Goal: Task Accomplishment & Management: Use online tool/utility

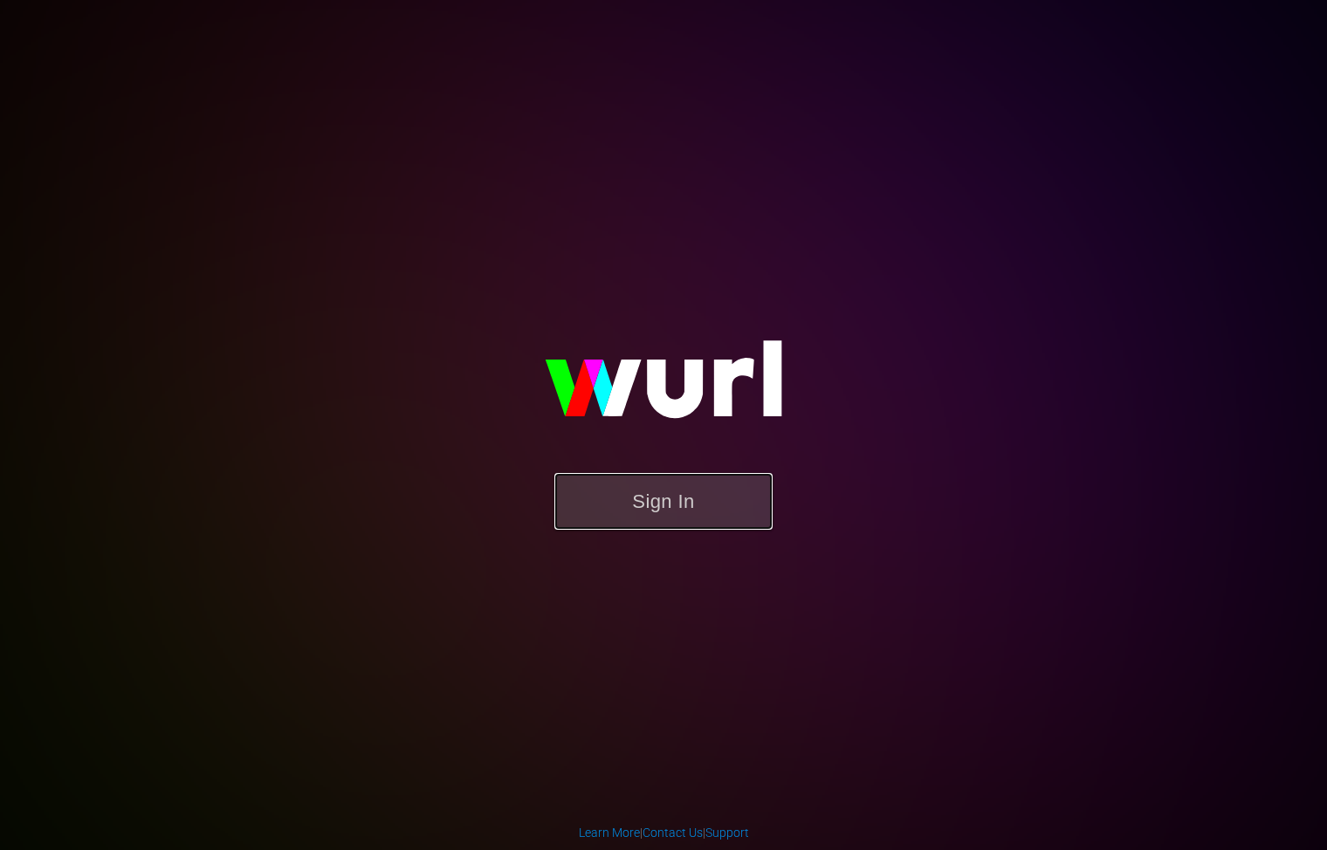
click at [734, 515] on button "Sign In" at bounding box center [663, 501] width 218 height 57
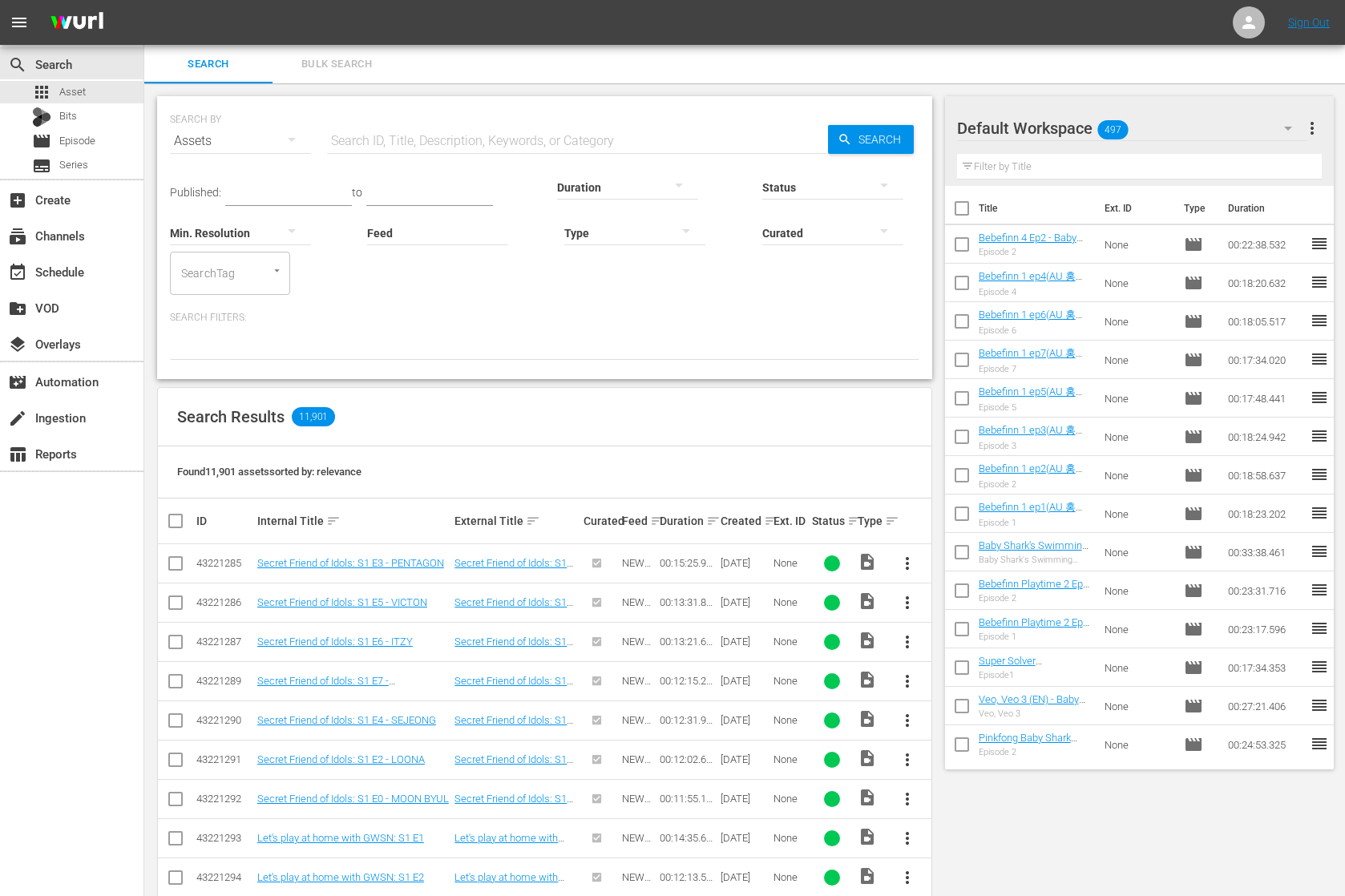
click at [410, 135] on input "text" at bounding box center [577, 141] width 501 height 39
type input "ㅠ"
type input "g"
type input "호"
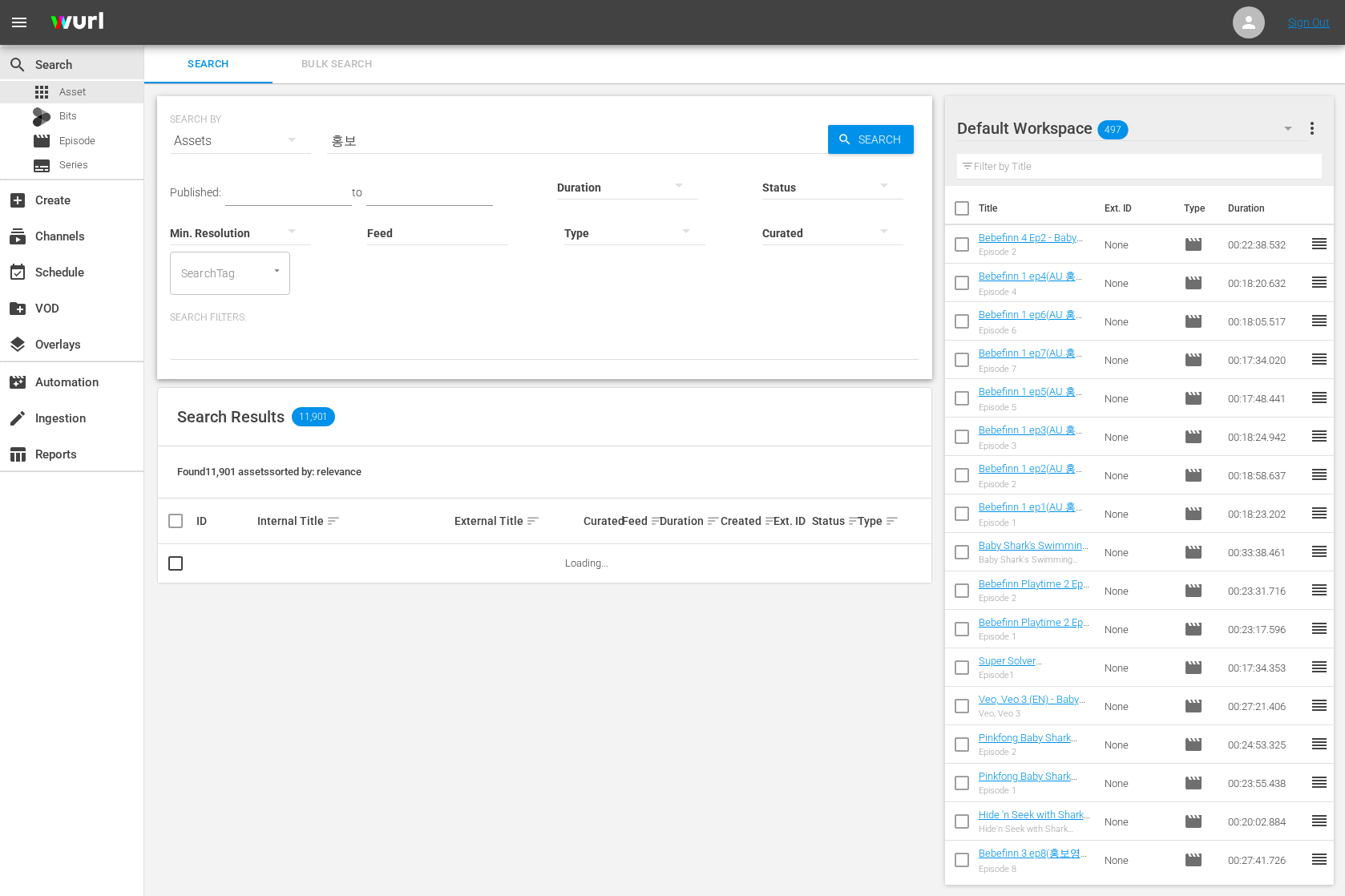
click at [841, 156] on div "Status" at bounding box center [833, 177] width 141 height 58
click at [850, 150] on div "Status" at bounding box center [833, 177] width 141 height 58
click at [863, 140] on span "Search" at bounding box center [882, 139] width 62 height 28
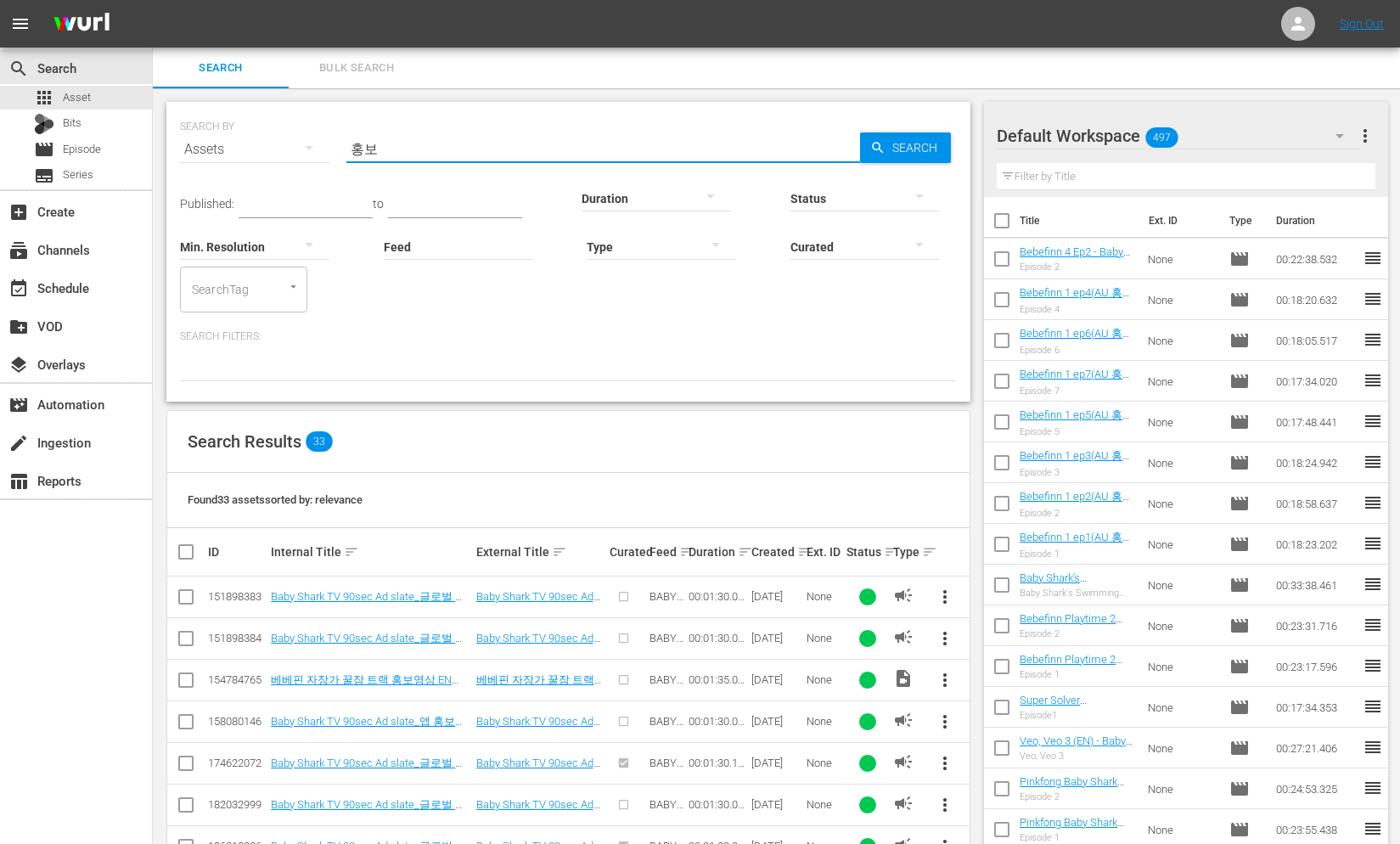
click at [441, 144] on input "홍보" at bounding box center [603, 150] width 513 height 41
paste input "글로벌 앱 홍보 영상 프린세스 앱"
type input "글로벌 앱 홍보 영상 프린세스 앱"
click at [935, 161] on div "Status" at bounding box center [865, 188] width 150 height 61
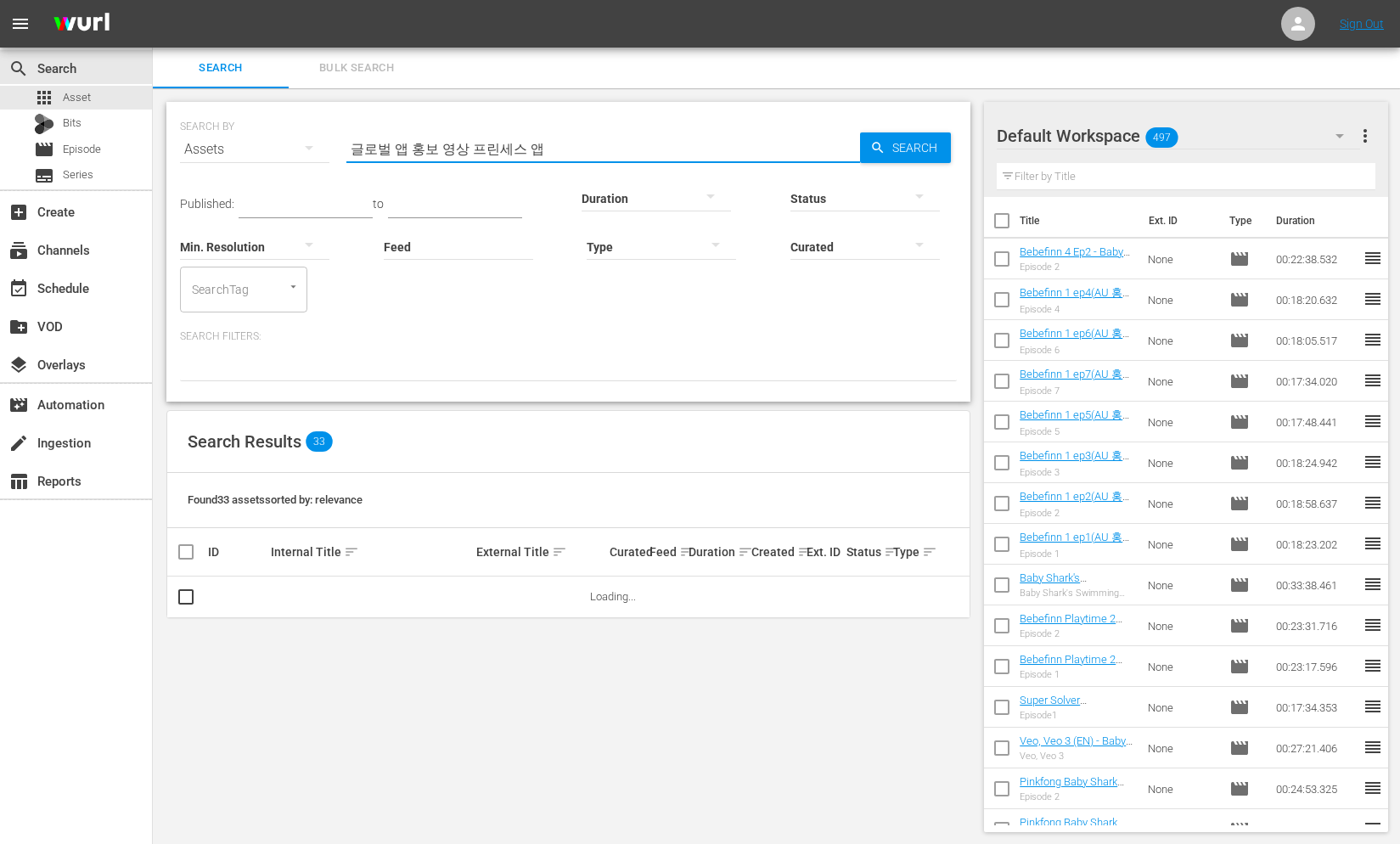
click at [566, 150] on input "글로벌 앱 홍보 영상 프린세스 앱" at bounding box center [603, 150] width 513 height 41
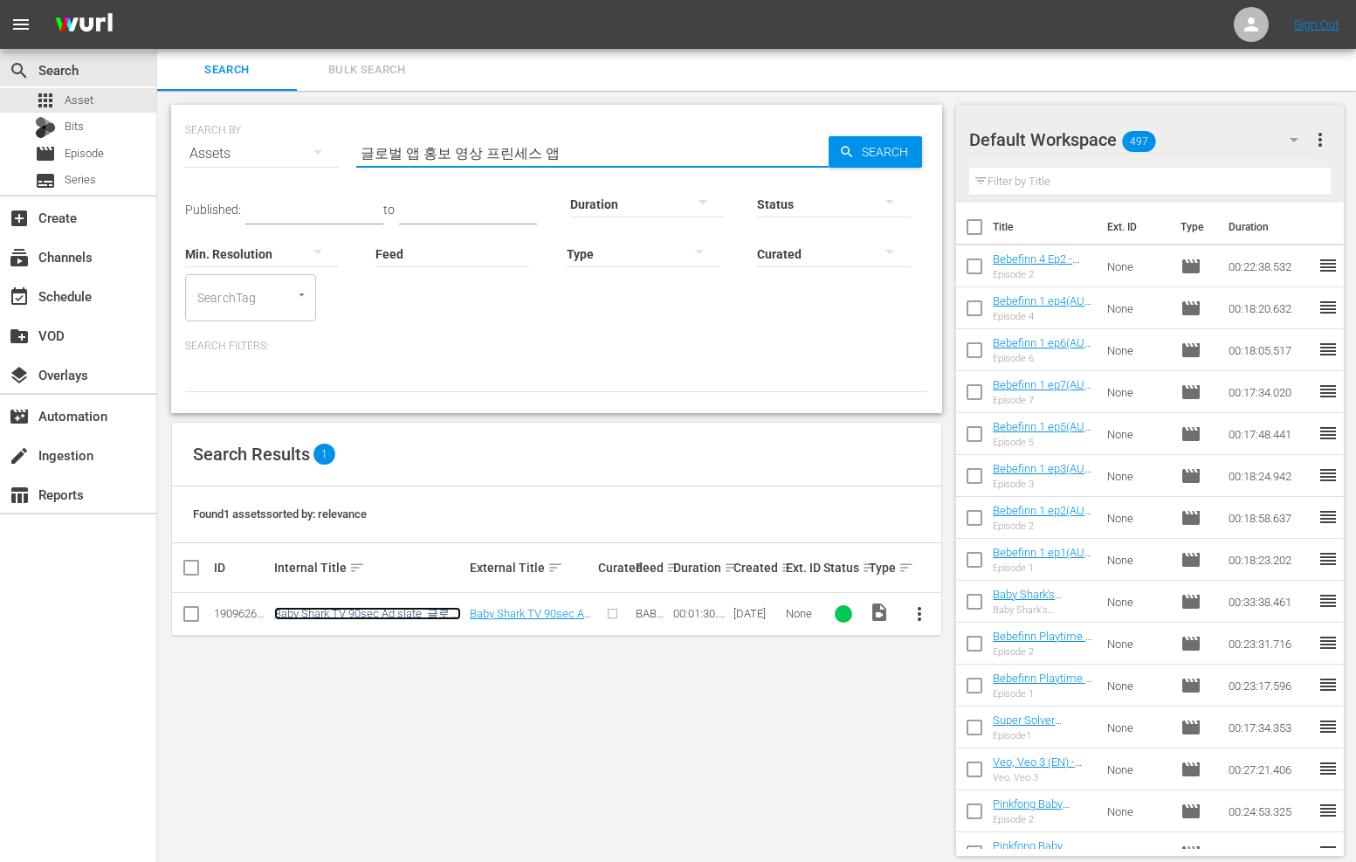
click at [404, 612] on link "Baby Shark TV 90sec Ad slate_글로벌 앱 홍보 영상 프린세스 앱 ([DATE]~[DATE])" at bounding box center [367, 629] width 187 height 44
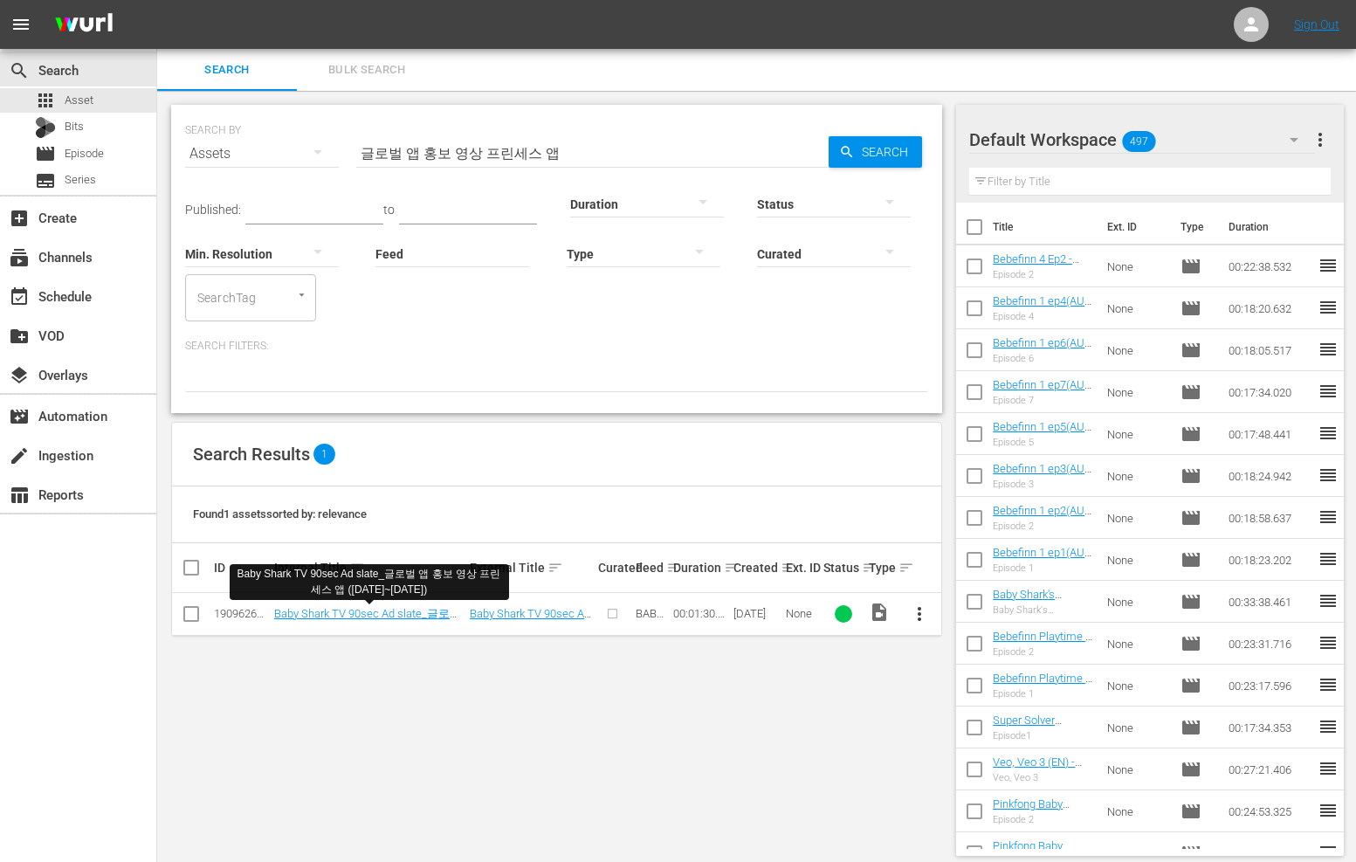
click at [751, 485] on div "Search Results 1" at bounding box center [556, 455] width 769 height 64
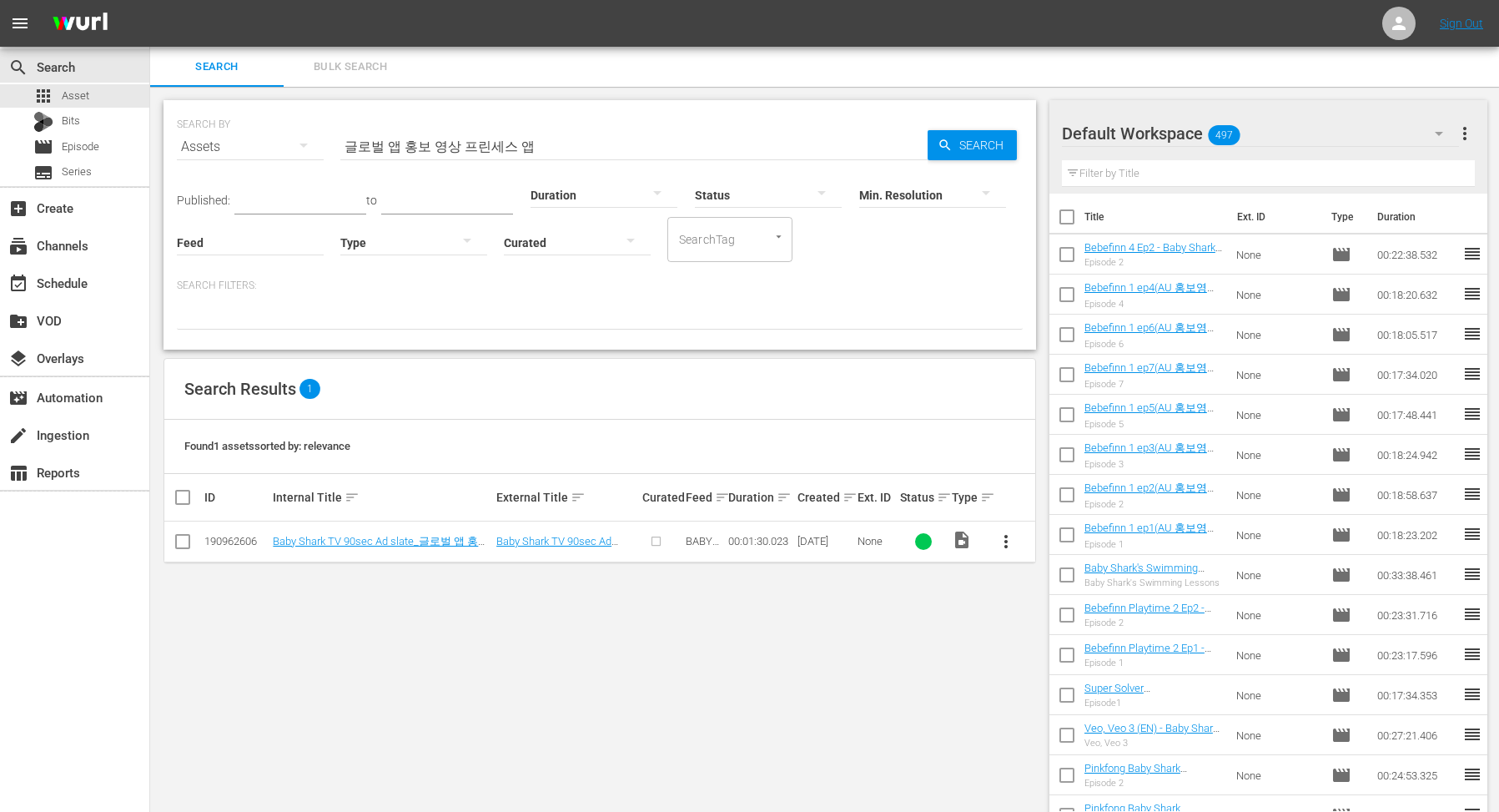
click at [578, 389] on div "Search Results 1" at bounding box center [600, 389] width 871 height 61
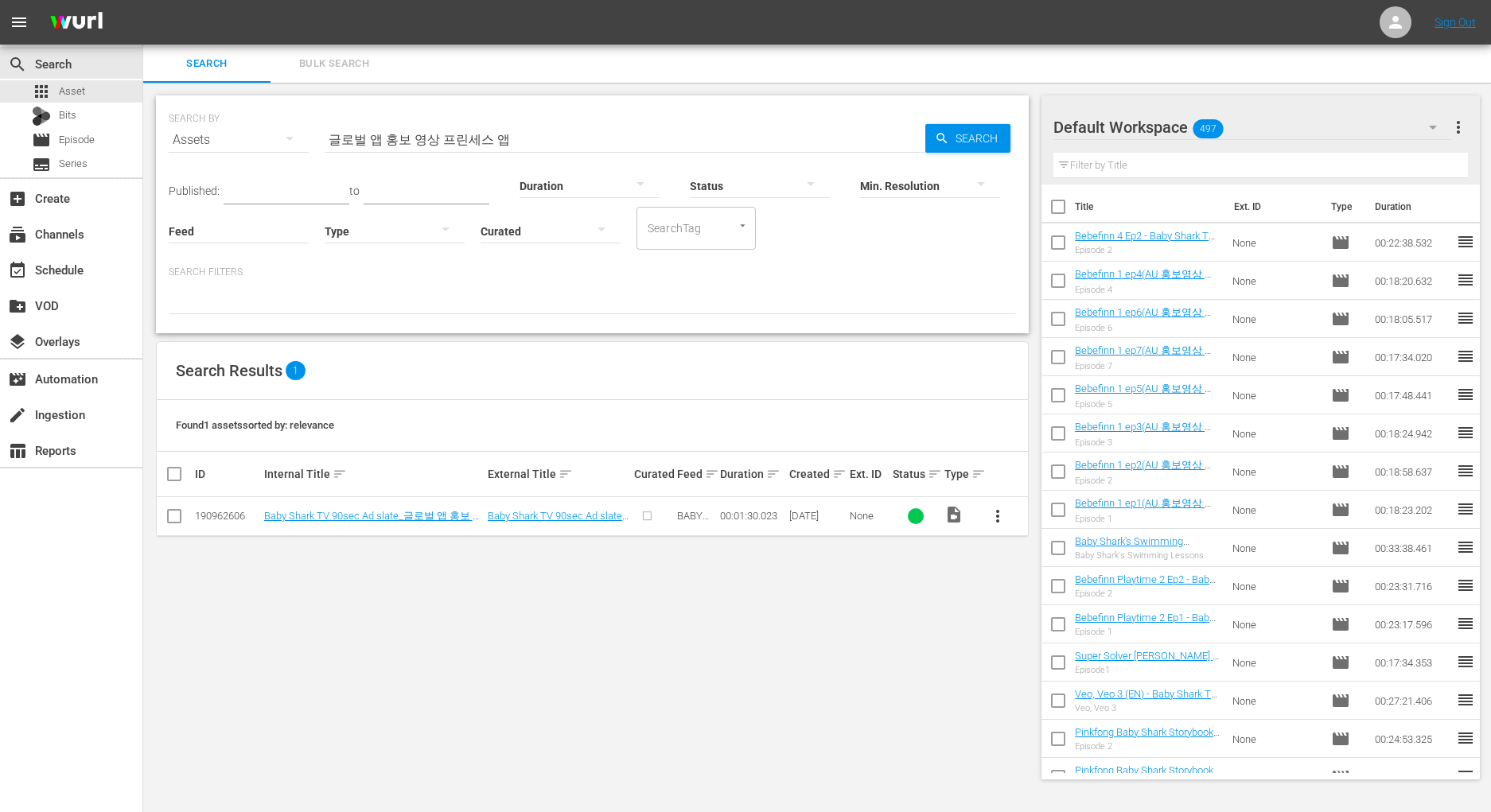
click at [995, 513] on span "more_vert" at bounding box center [997, 516] width 19 height 19
click at [1082, 561] on div "Workspace" at bounding box center [1084, 561] width 108 height 38
click at [166, 518] on input "checkbox" at bounding box center [174, 519] width 19 height 19
checkbox input "true"
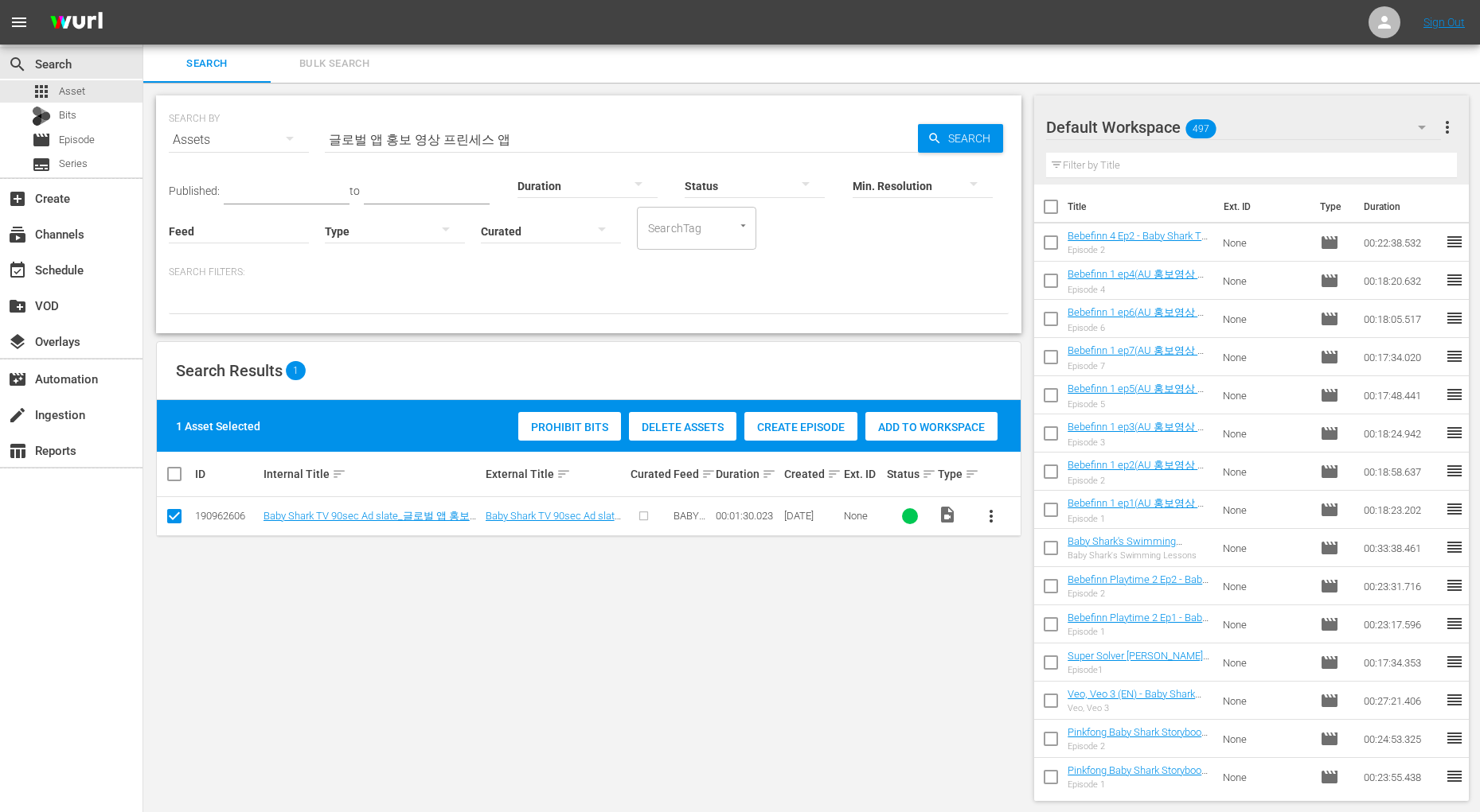
click at [926, 427] on span "Add to Workspace" at bounding box center [931, 427] width 132 height 13
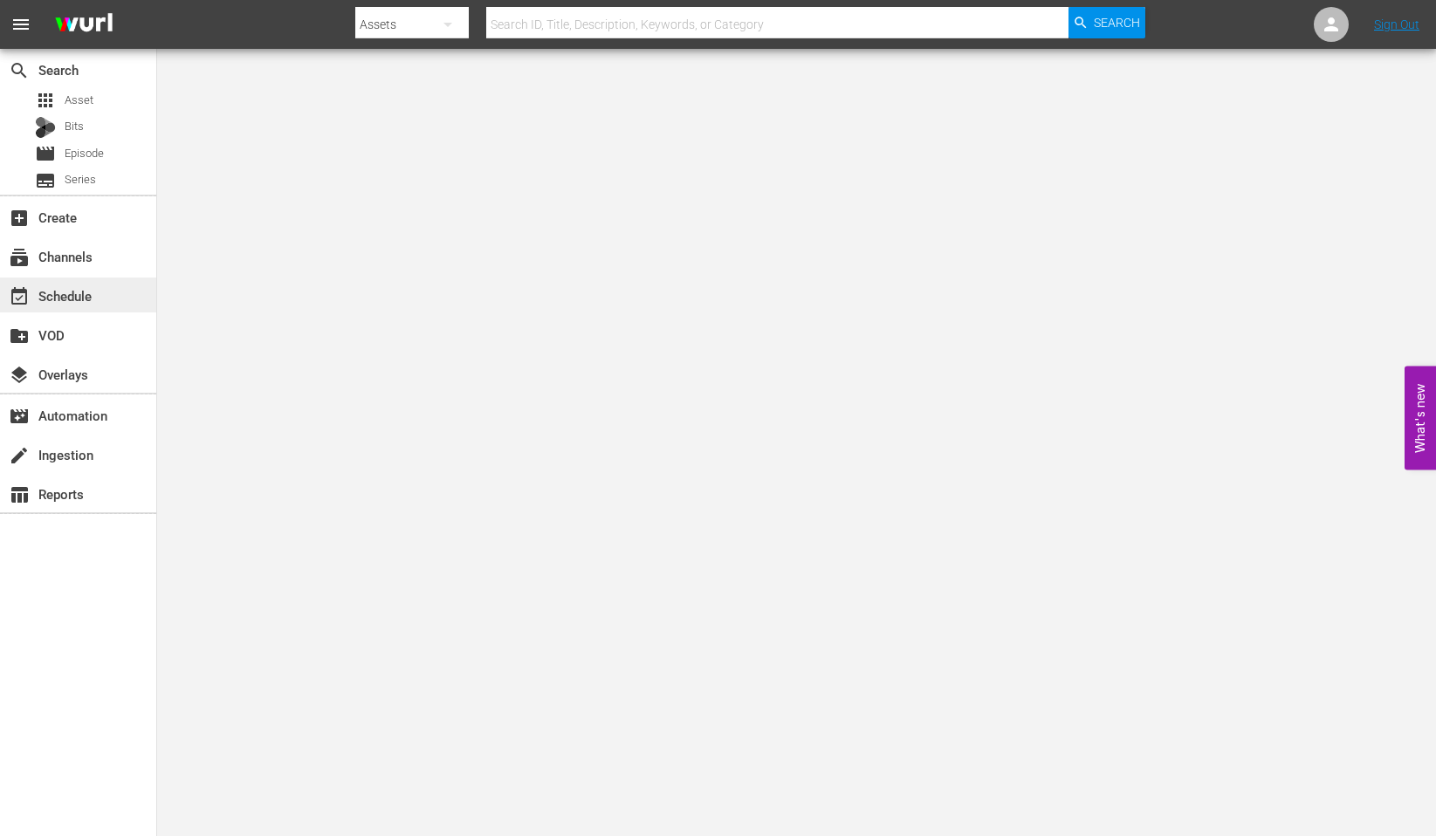
click at [91, 287] on div "event_available Schedule" at bounding box center [49, 294] width 98 height 16
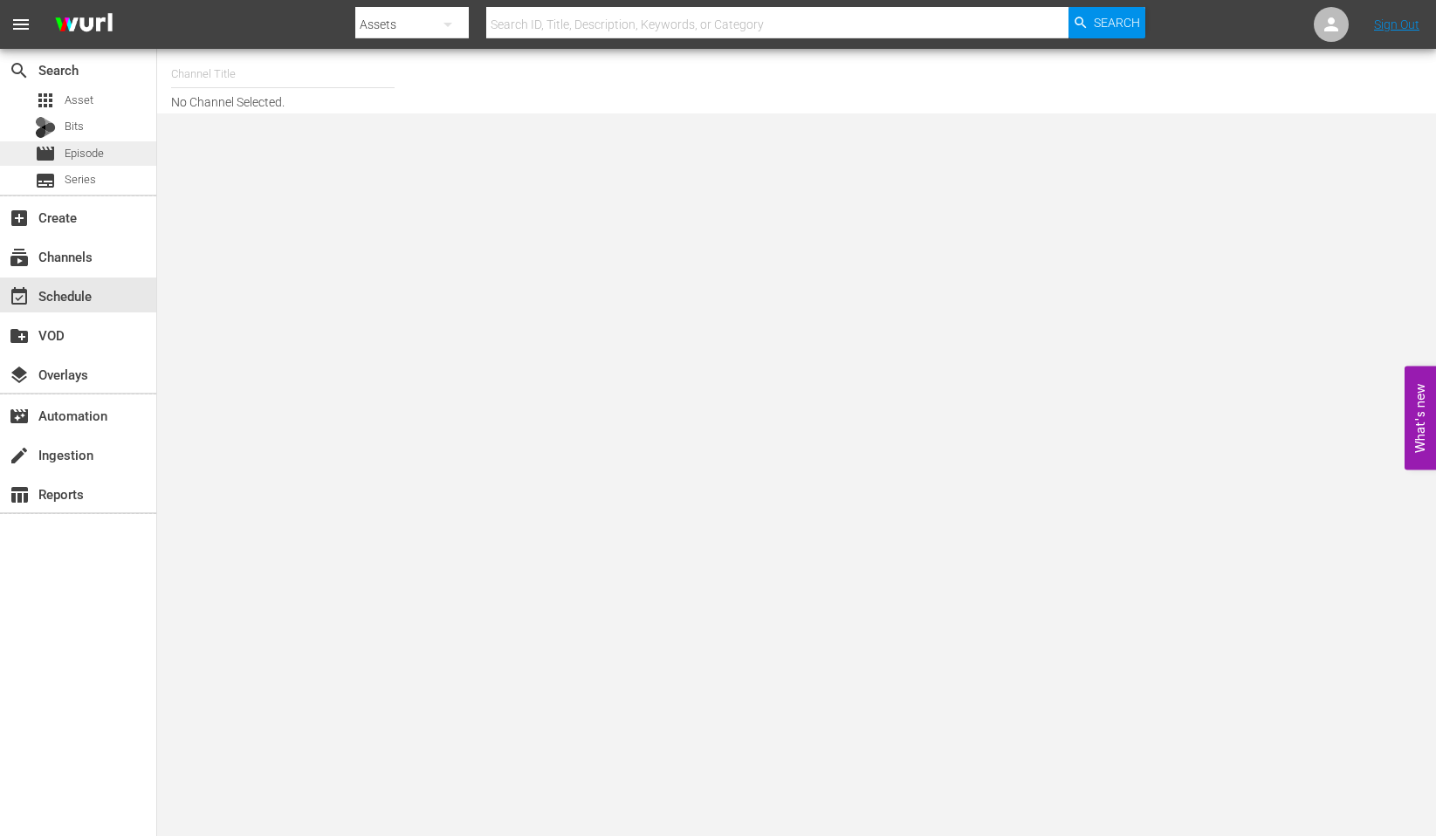
click at [120, 158] on div "movie Episode" at bounding box center [78, 153] width 156 height 24
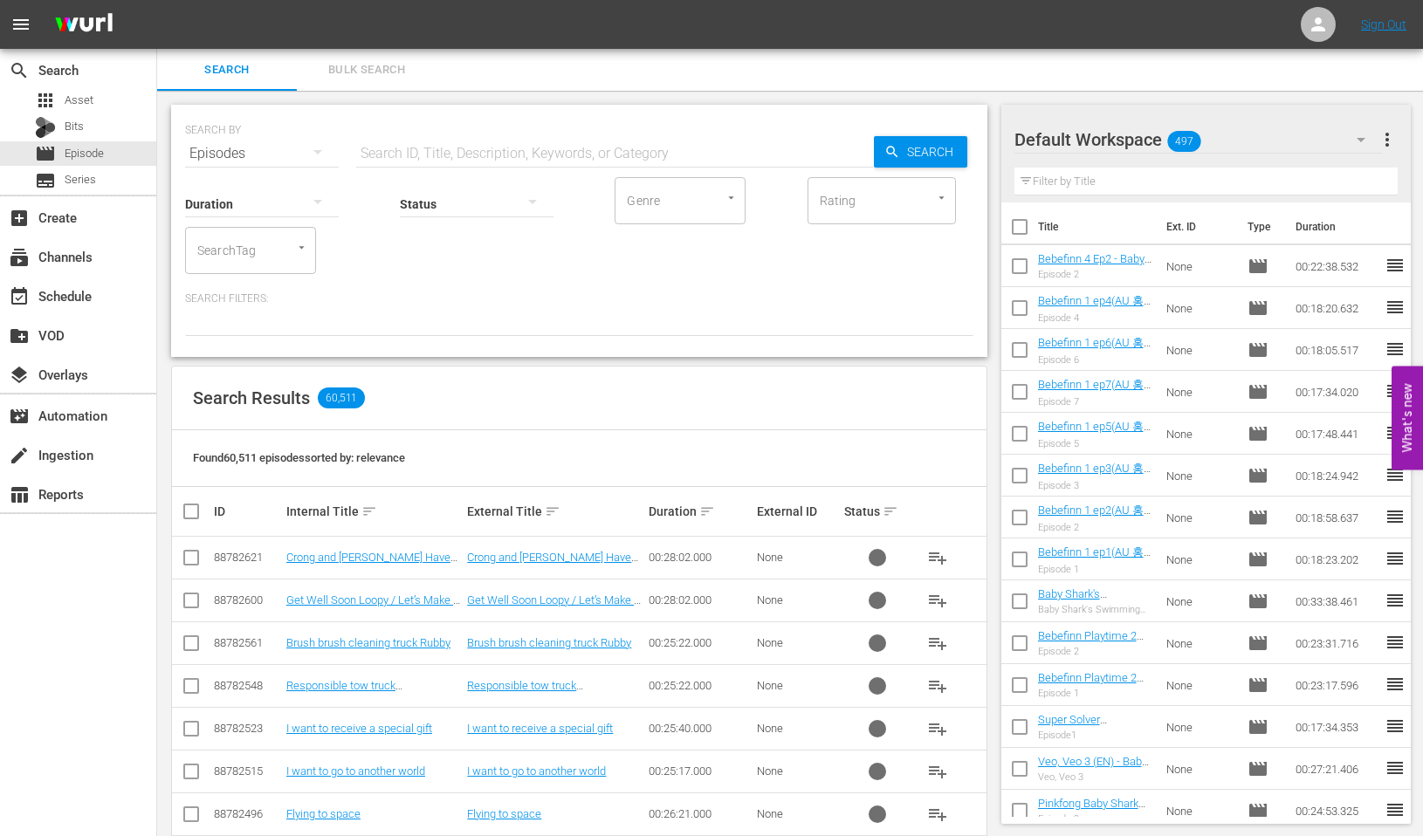
click at [566, 154] on input "text" at bounding box center [615, 154] width 518 height 42
click at [469, 152] on input "text" at bounding box center [615, 154] width 518 height 42
paste input "- Baby Shark TV - TRC2 - 20xxxxx"
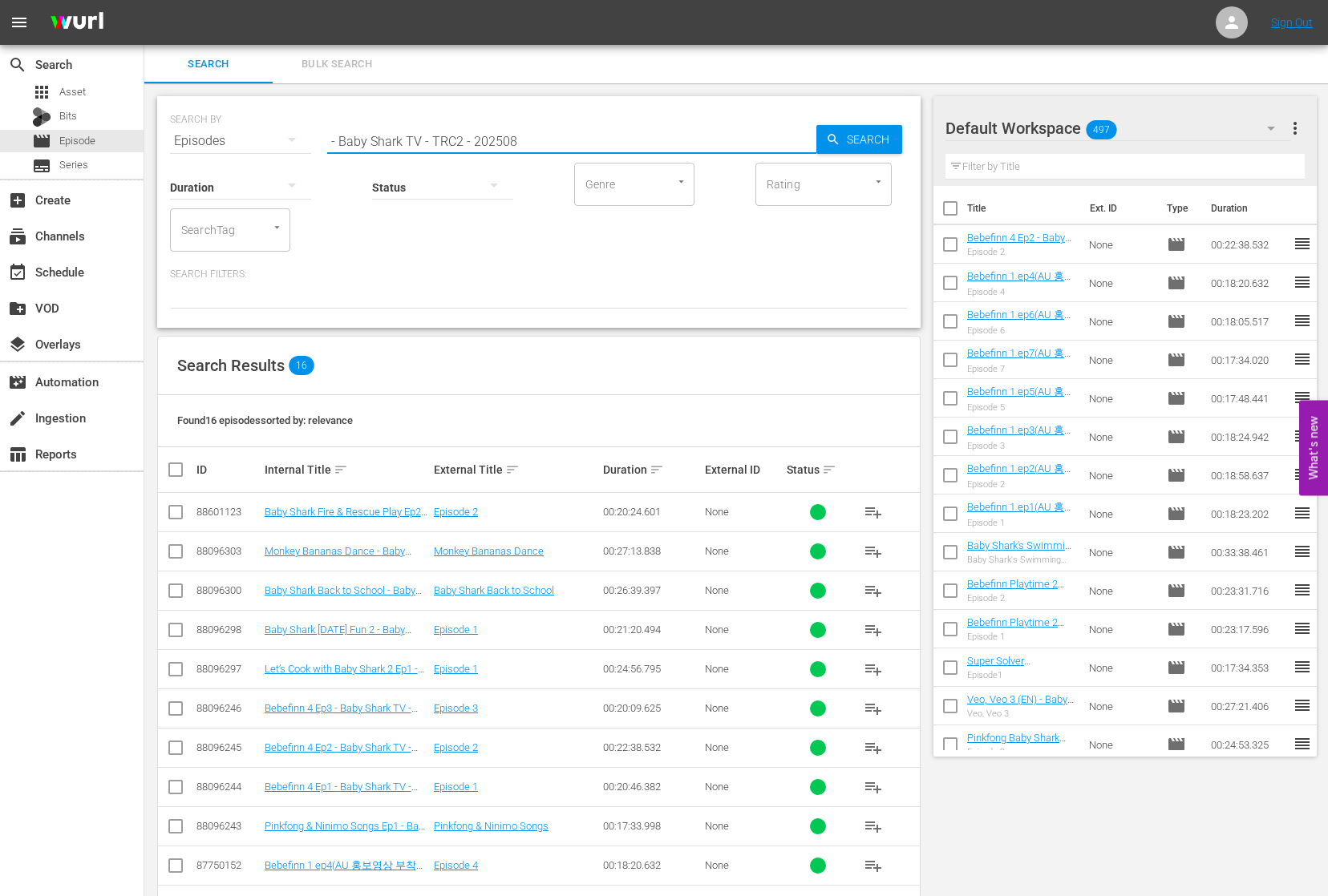
click at [695, 357] on div "Search Results 16" at bounding box center [538, 366] width 761 height 59
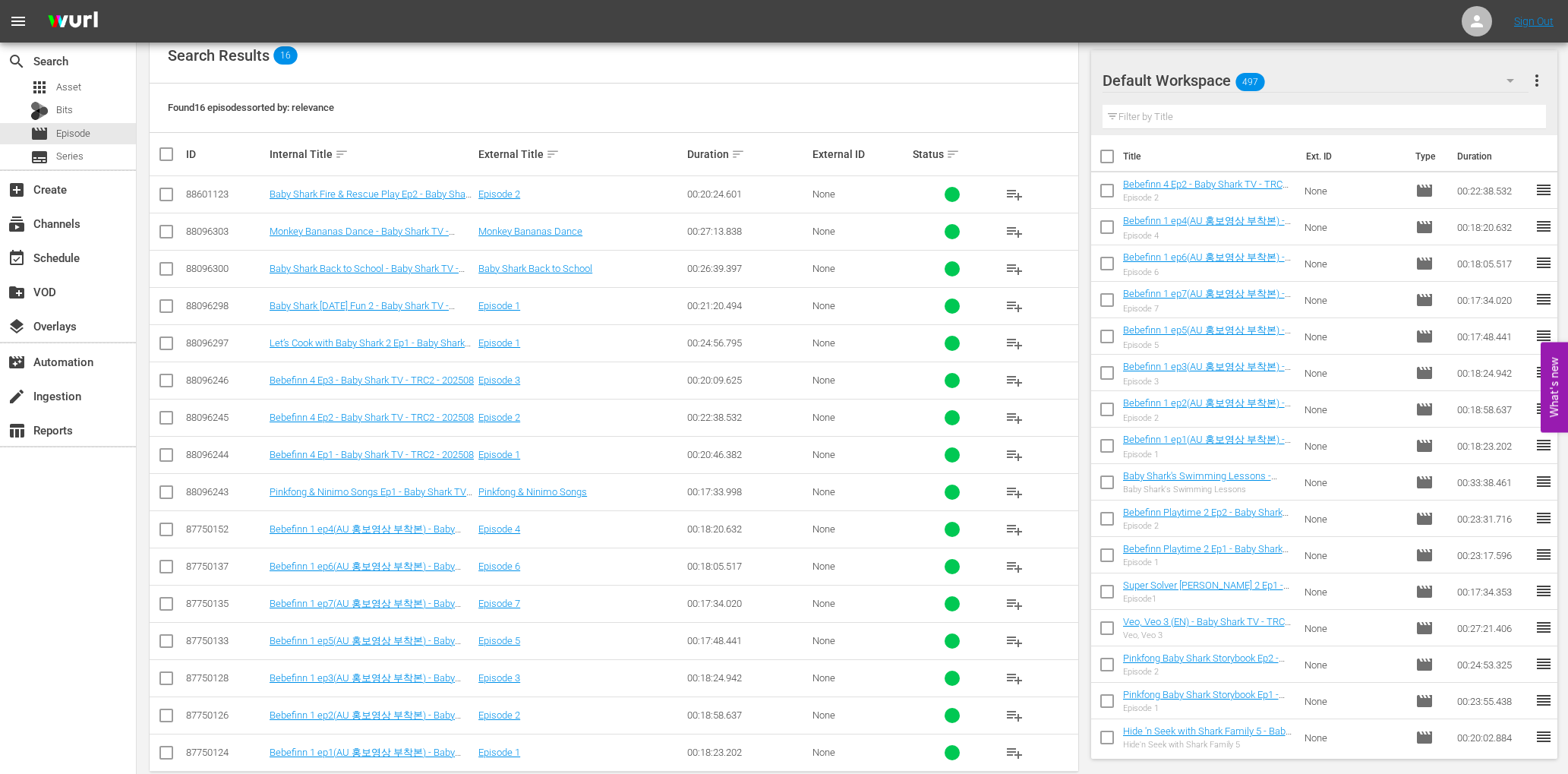
scroll to position [272, 0]
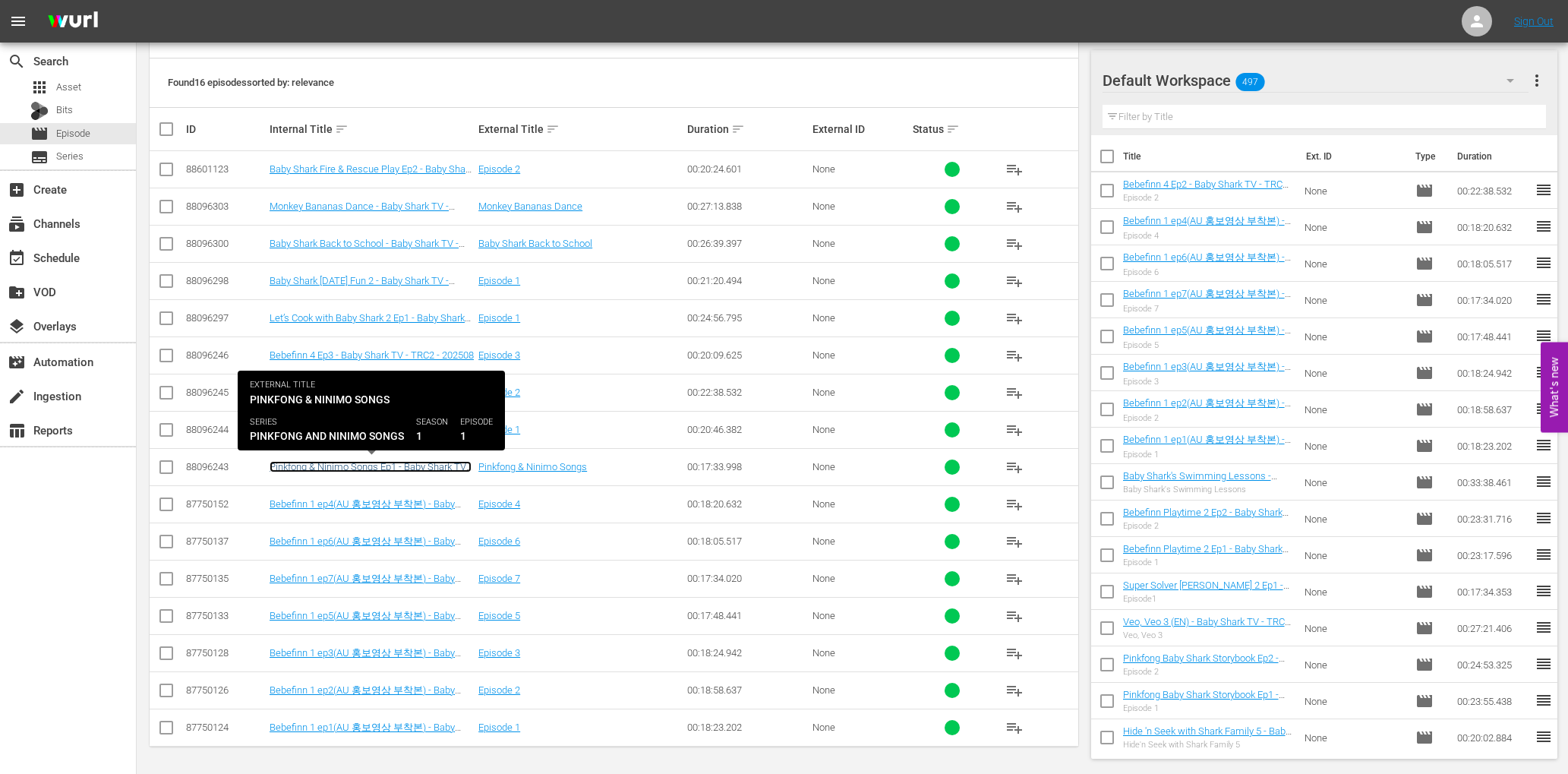
click at [444, 469] on link "Pinkfong & Ninimo Songs Ep1 - Baby Shark TV - TRC2 - 202508" at bounding box center [370, 472] width 202 height 23
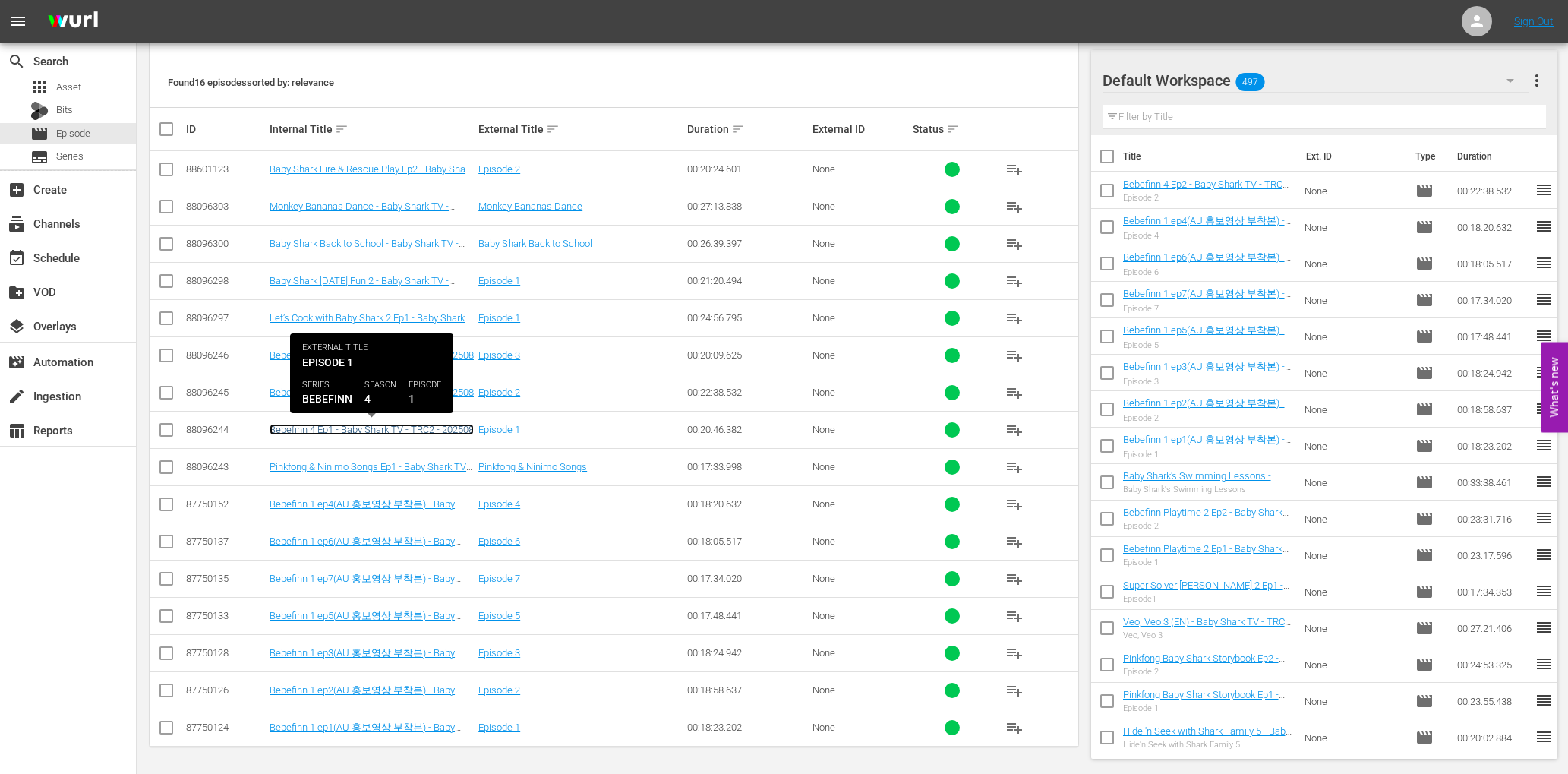
click at [425, 424] on link "Bebefinn 4 Ep1 - Baby Shark TV - TRC2 - 202508" at bounding box center [371, 429] width 204 height 11
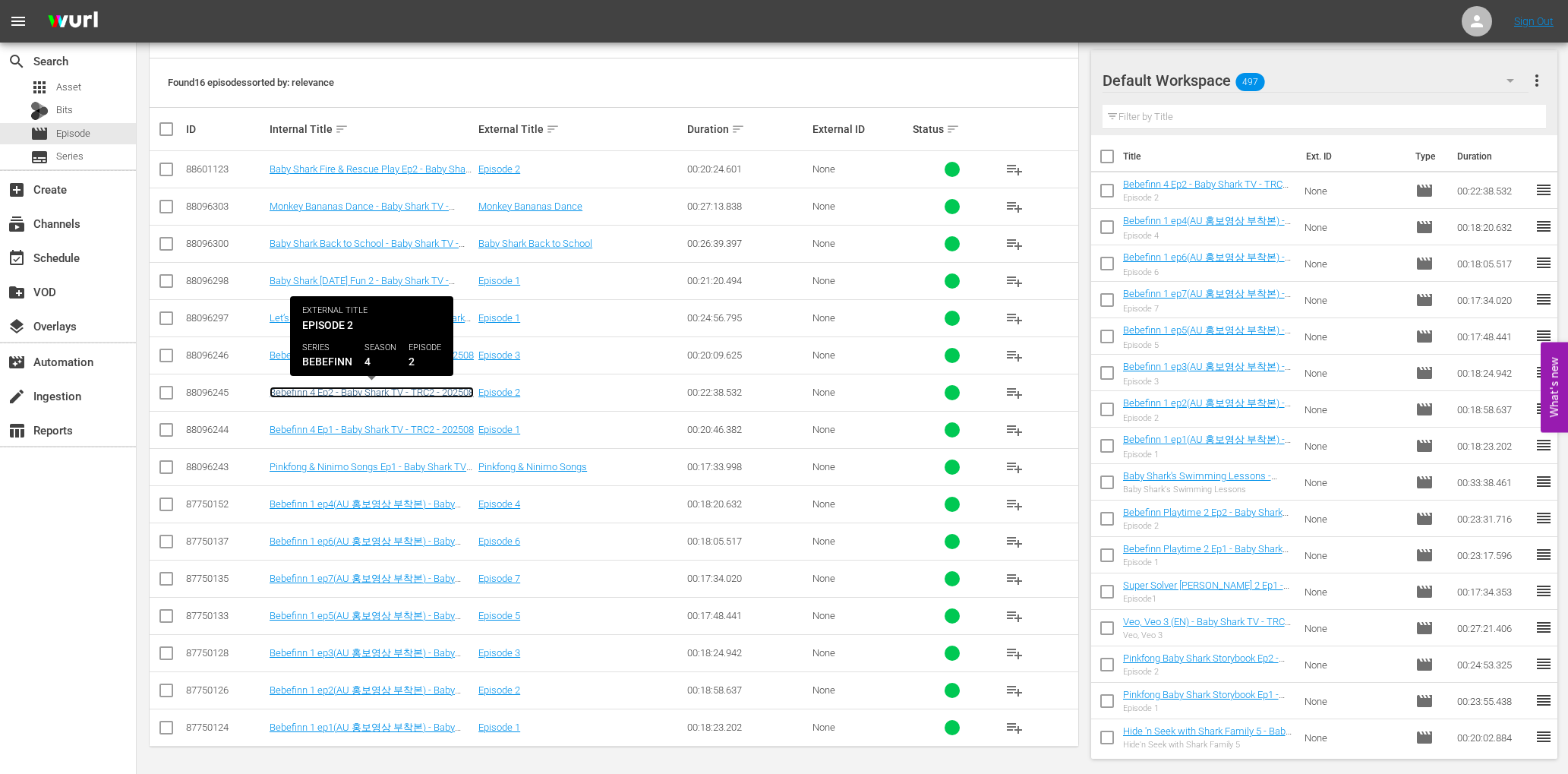
click at [420, 389] on link "Bebefinn 4 Ep2 - Baby Shark TV - TRC2 - 202508" at bounding box center [371, 391] width 204 height 11
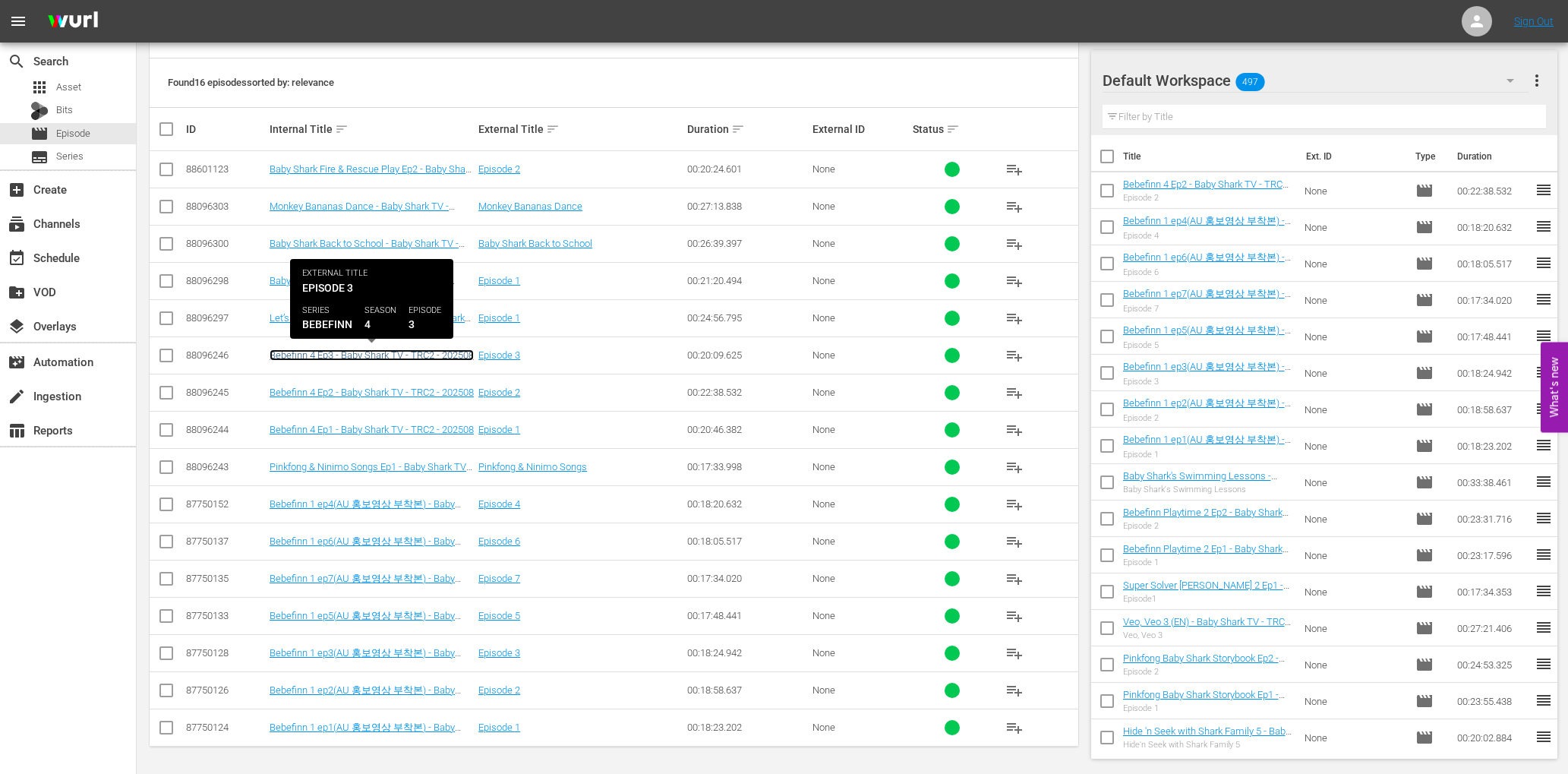
click at [416, 350] on link "Bebefinn 4 Ep3 - Baby Shark TV - TRC2 - 202508" at bounding box center [371, 355] width 204 height 11
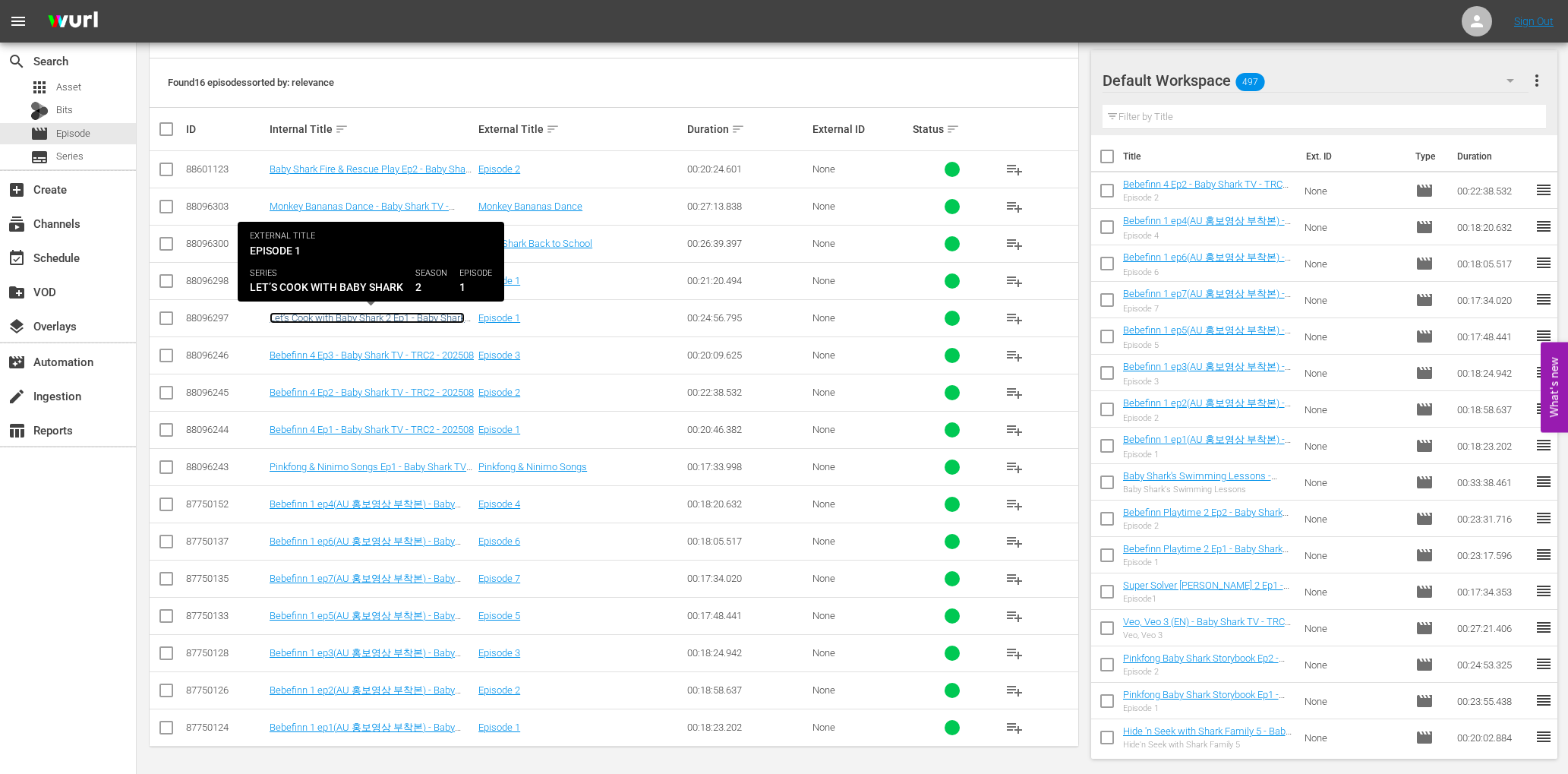
click at [425, 315] on link "Let’s Cook with Baby Shark 2 Ep1 - Baby Shark TV - TRC2 - 202508" at bounding box center [367, 324] width 195 height 23
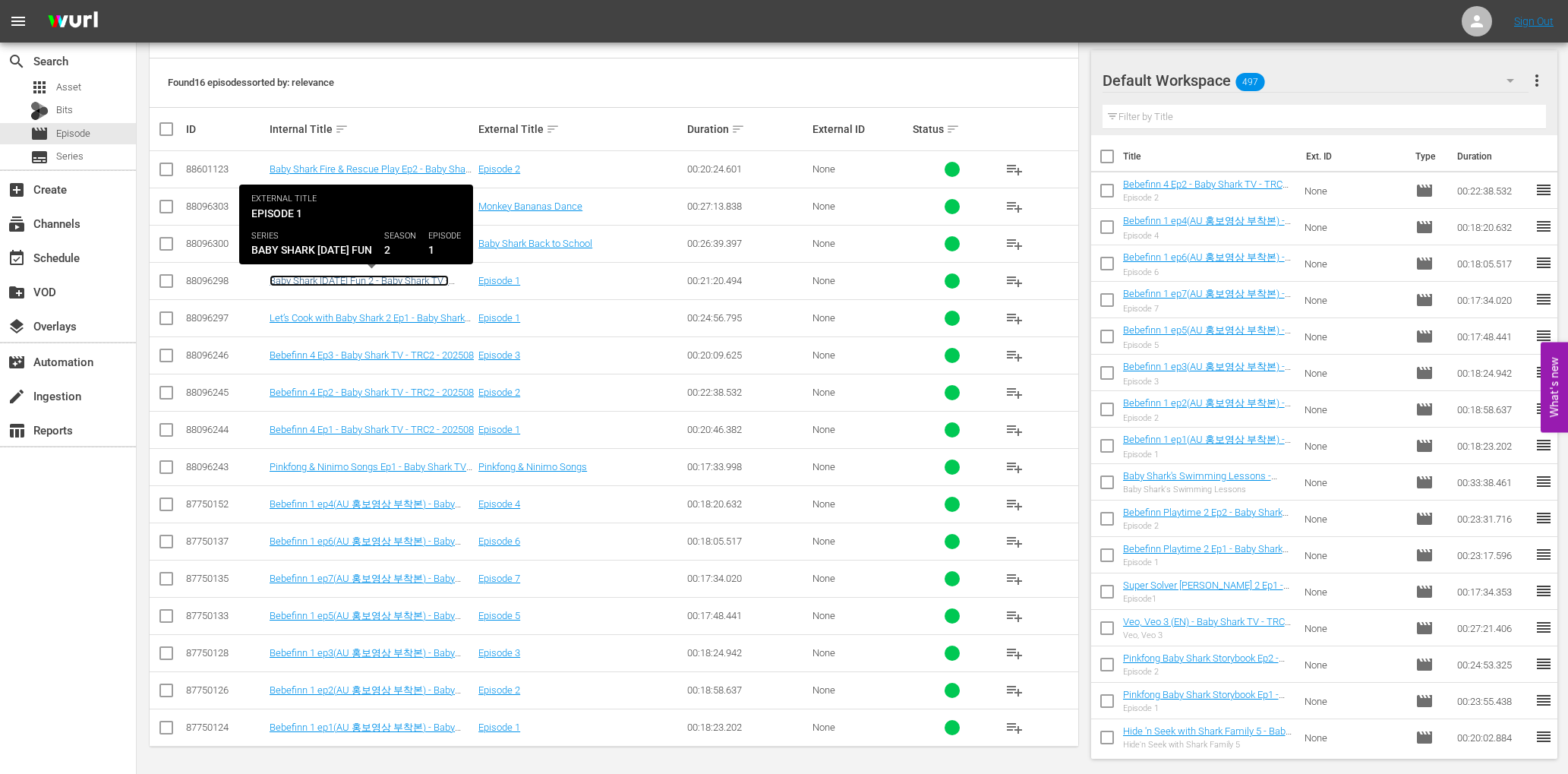
click at [436, 277] on link "Baby Shark Halloween Fun 2 - Baby Shark TV - TRC2 - 202508" at bounding box center [359, 286] width 179 height 23
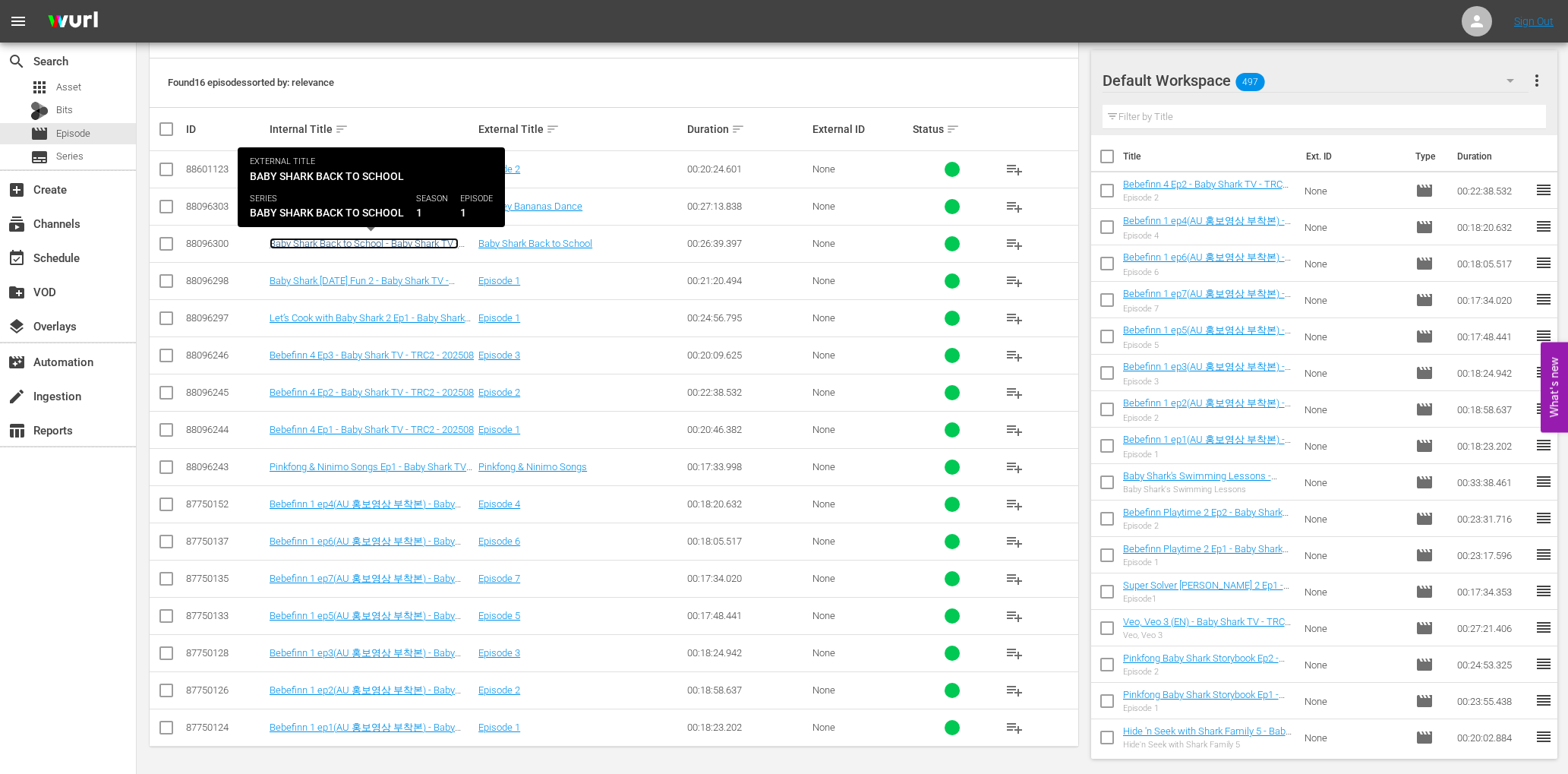
click at [440, 245] on link "Baby Shark Back to School - Baby Shark TV - TRC2 - 202508" at bounding box center [364, 249] width 189 height 23
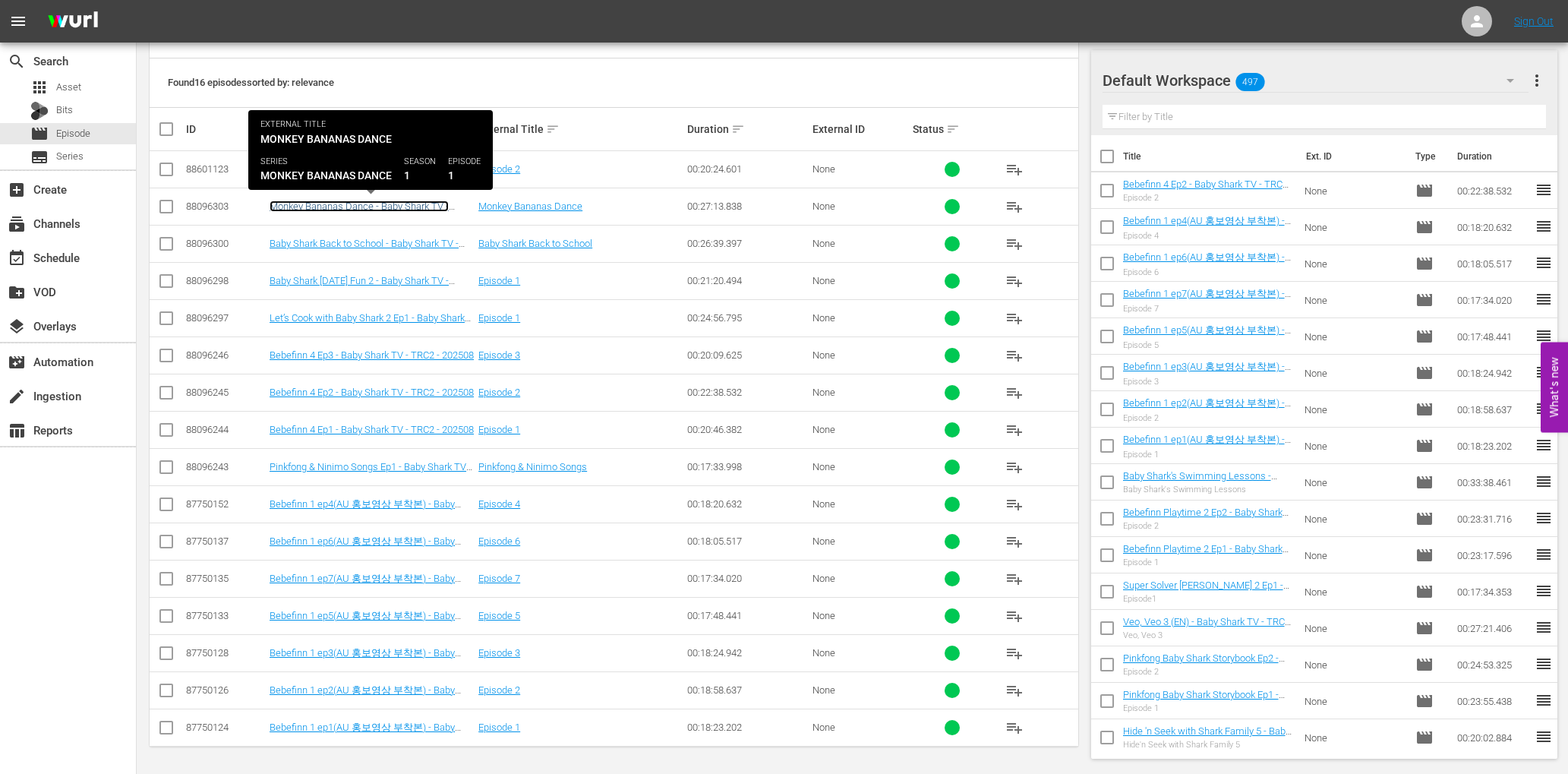
click at [437, 204] on link "Monkey Bananas Dance - Baby Shark TV - TRC2 - 202508" at bounding box center [359, 212] width 179 height 23
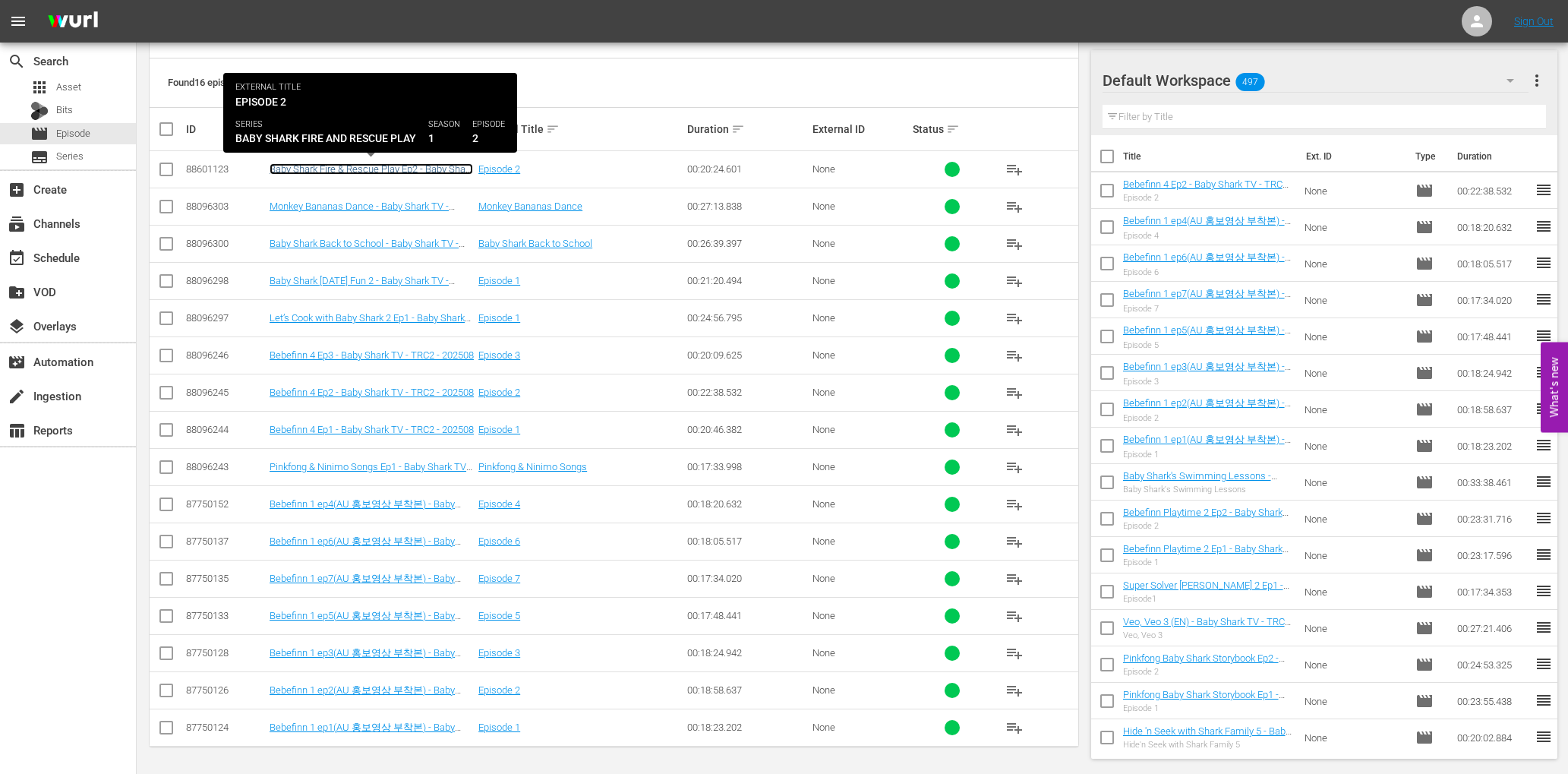
click at [408, 169] on link "Baby Shark Fire & Rescue Play Ep2 - Baby Shark TV - TRC2 - 202508" at bounding box center [371, 175] width 204 height 23
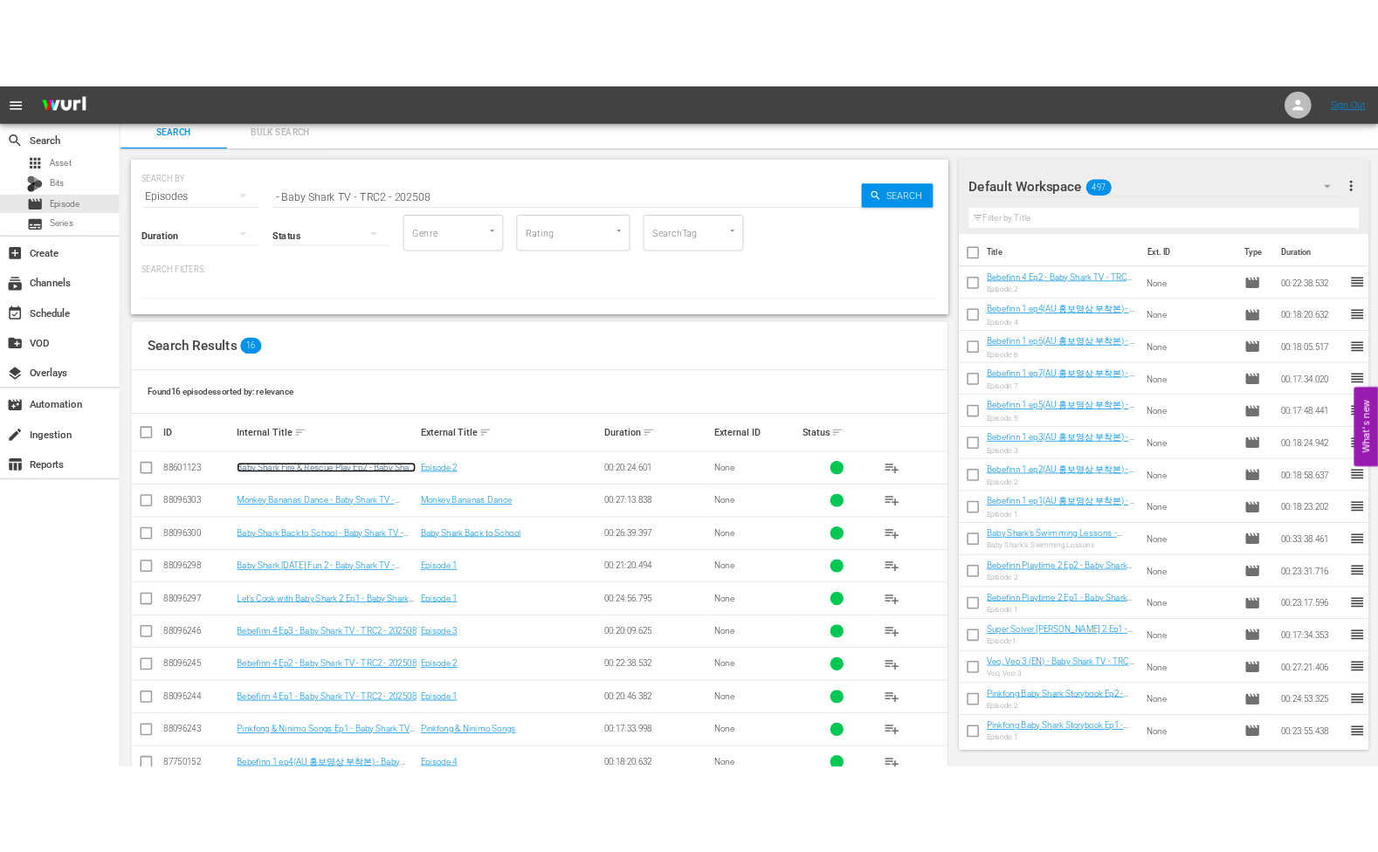
scroll to position [0, 0]
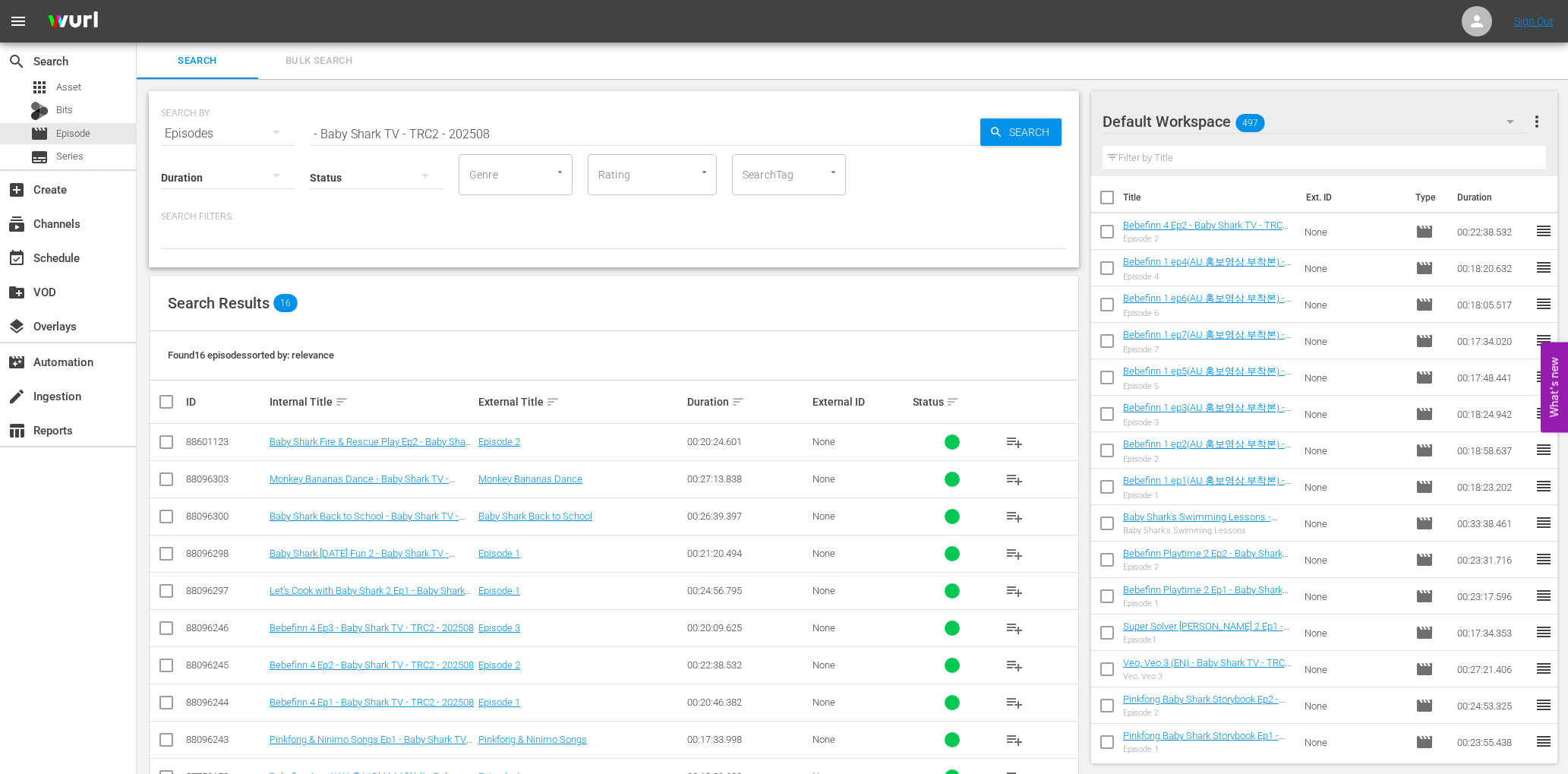
click at [543, 129] on input "- Baby Shark TV - TRC2 - 202508" at bounding box center [644, 134] width 671 height 37
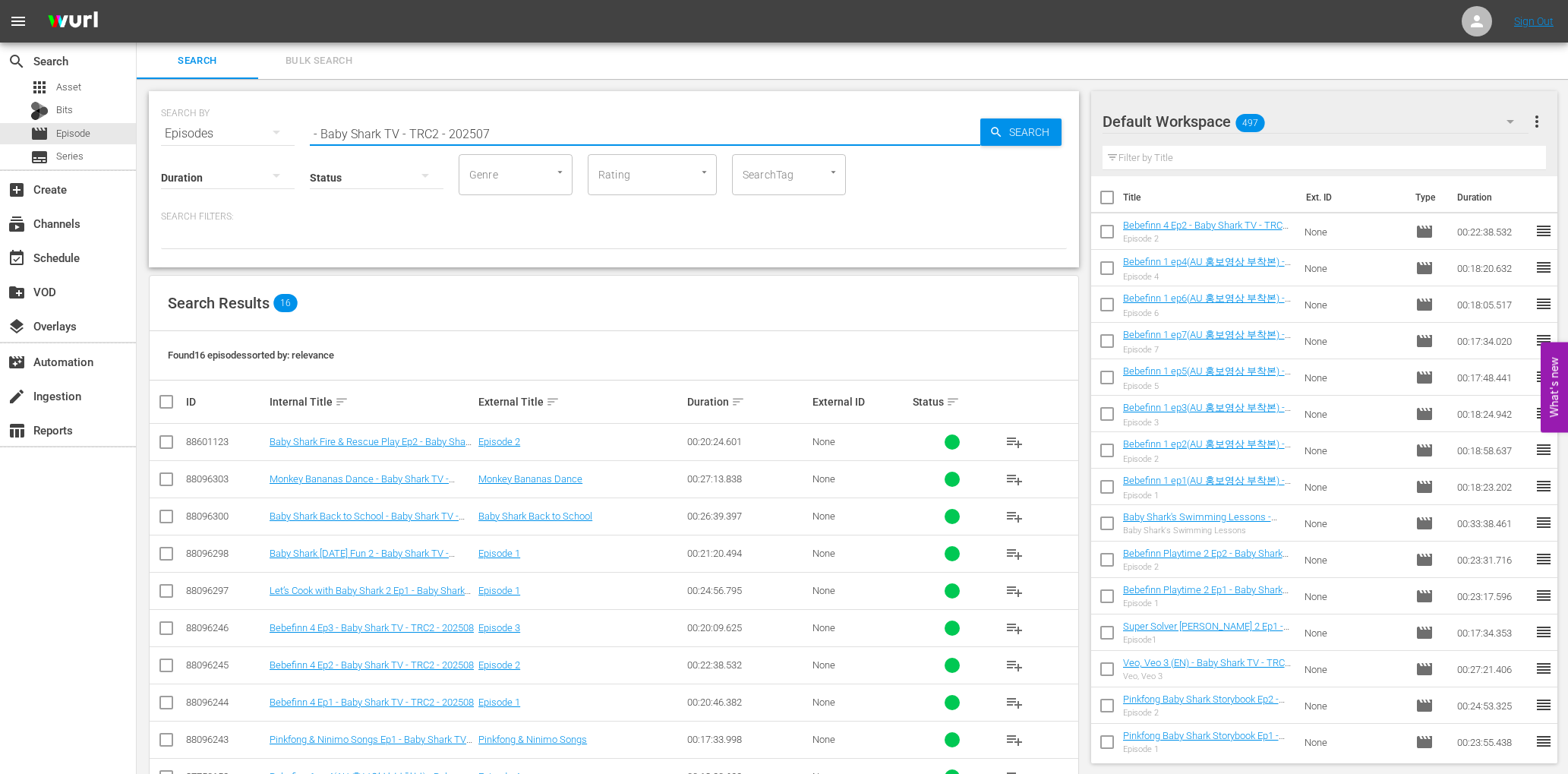
type input "- Baby Shark TV - TRC2 - 202507"
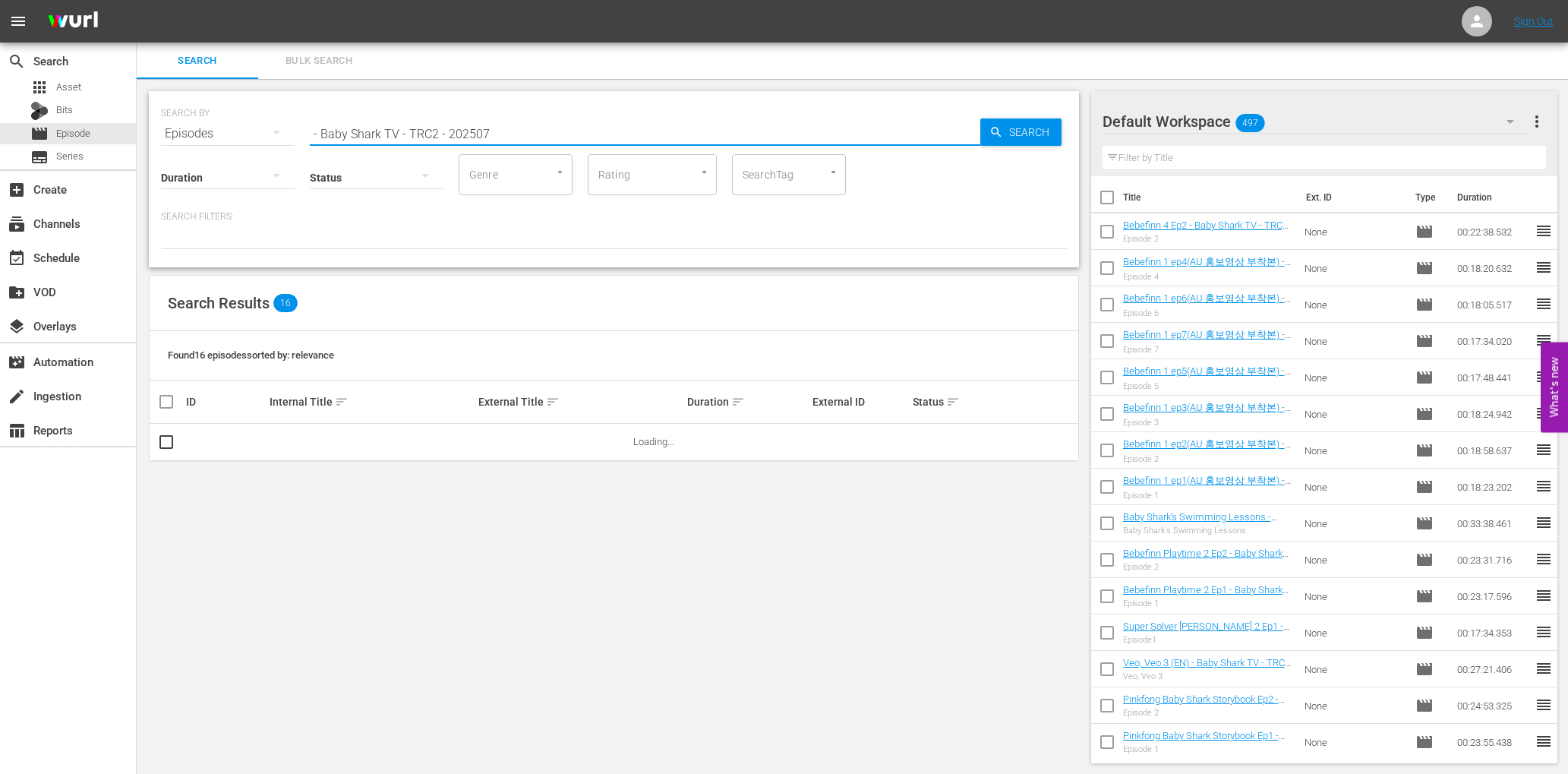
click at [517, 123] on input "- Baby Shark TV - TRC2 - 202507" at bounding box center [644, 134] width 671 height 37
click at [517, 138] on input "- Baby Shark TV - TRC2 - 202507" at bounding box center [644, 134] width 671 height 37
click at [1011, 135] on span "Search" at bounding box center [1031, 131] width 58 height 27
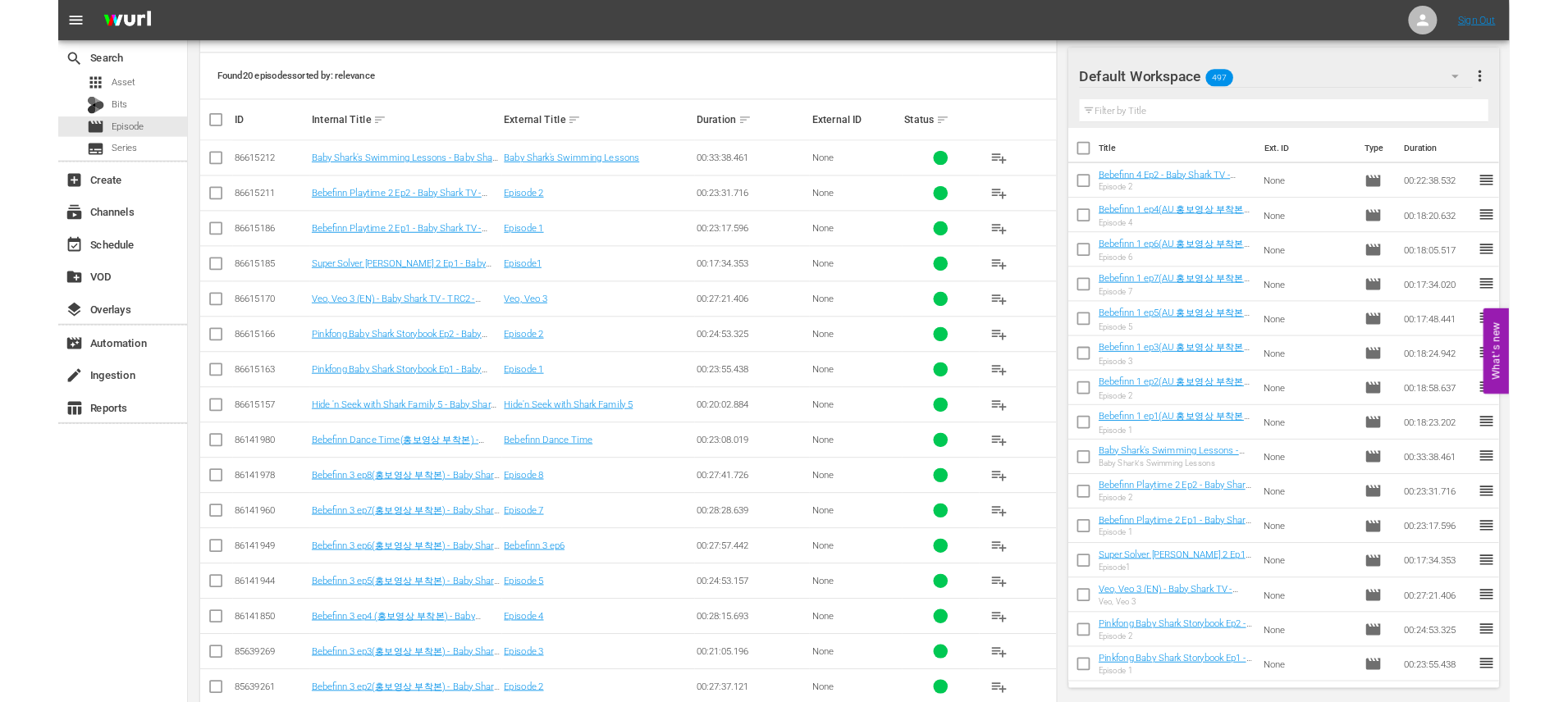
scroll to position [282, 0]
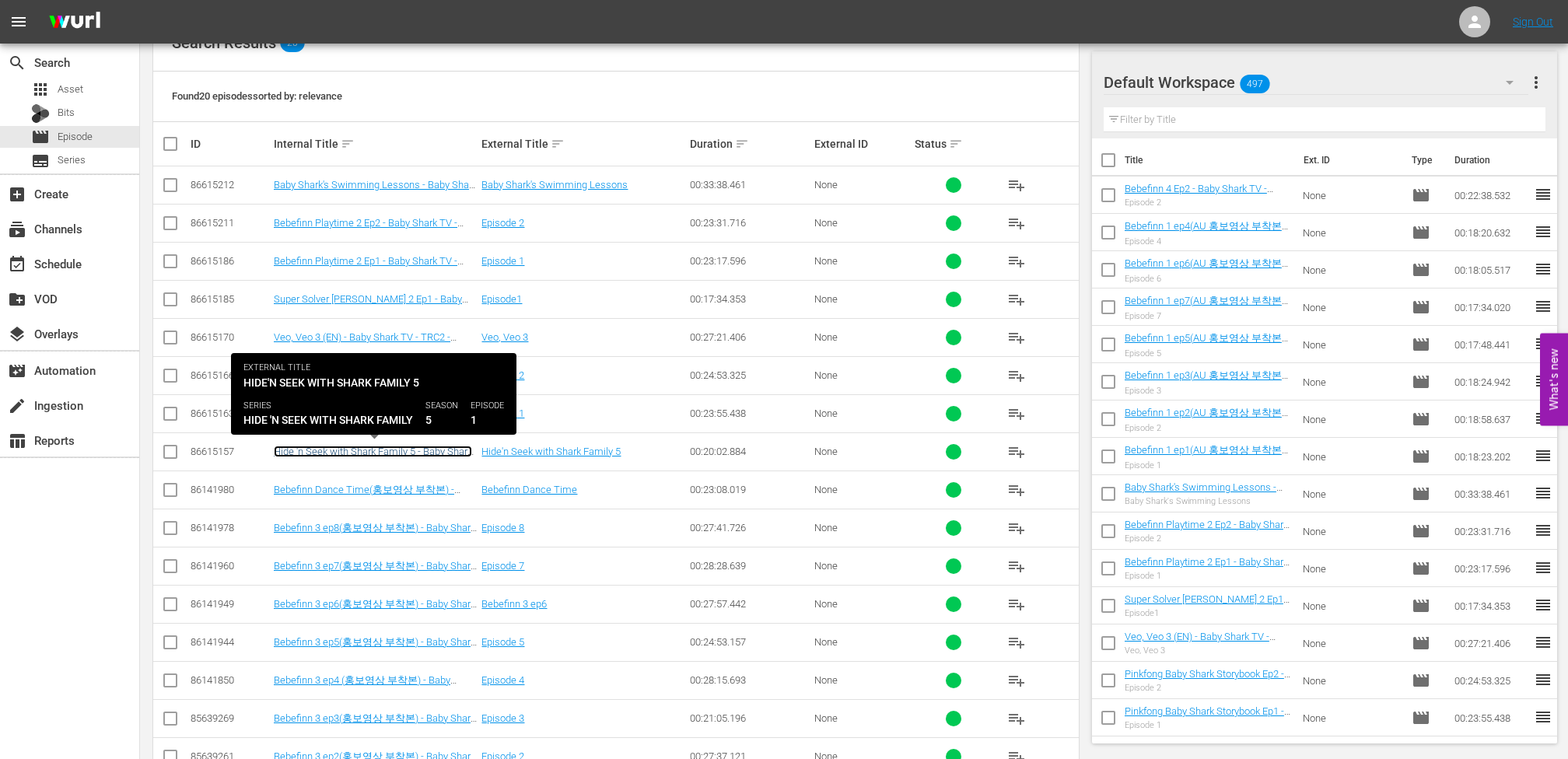
click at [414, 451] on link "Hide 'n Seek with Shark Family 5 - Baby Shark TV - TRC2 - 202507" at bounding box center [372, 457] width 199 height 23
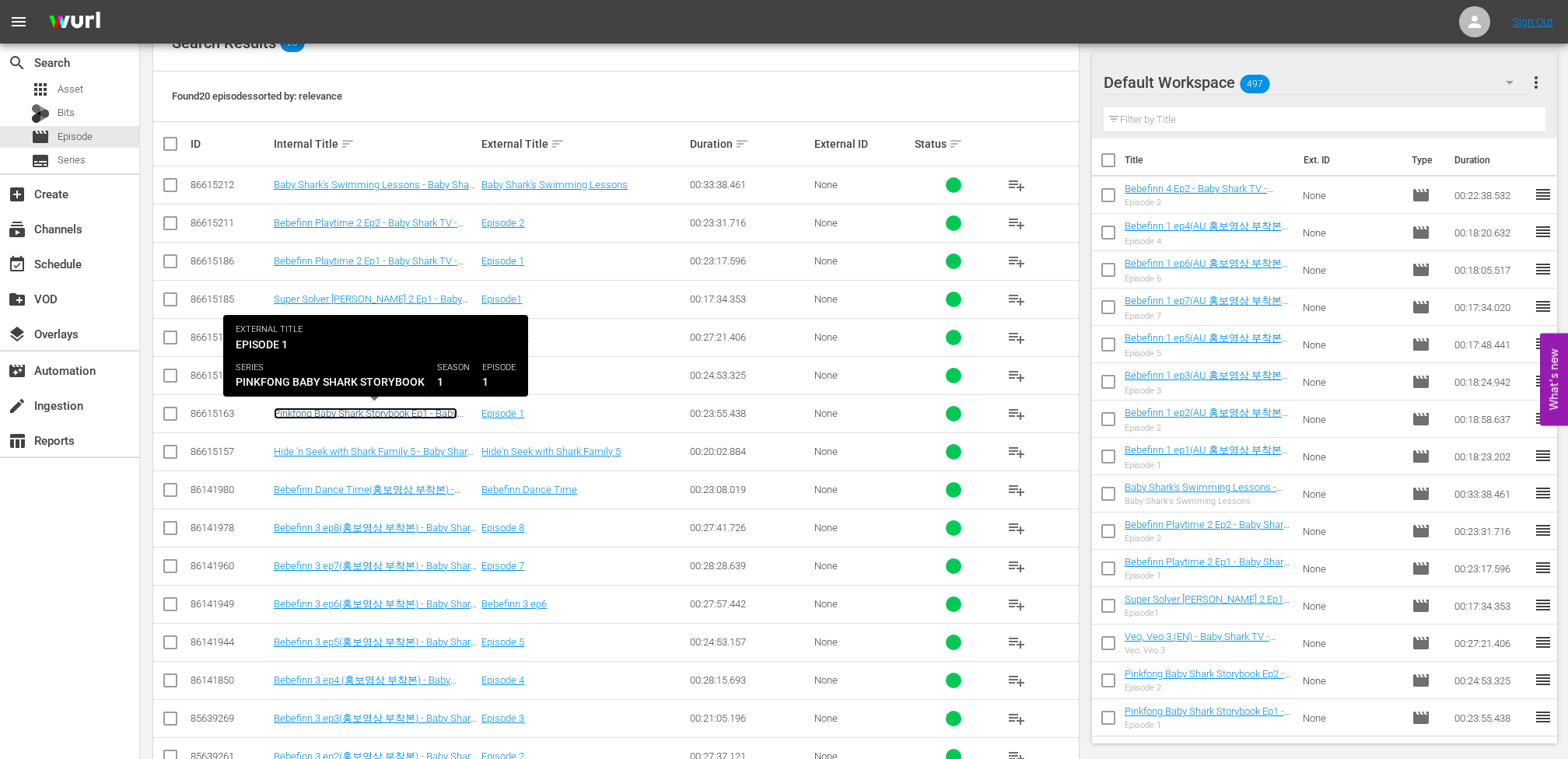
click at [418, 415] on link "Pinkfong Baby Shark Storybook Ep1 - Baby Shark TV - TRC2 - 202507" at bounding box center [365, 420] width 184 height 23
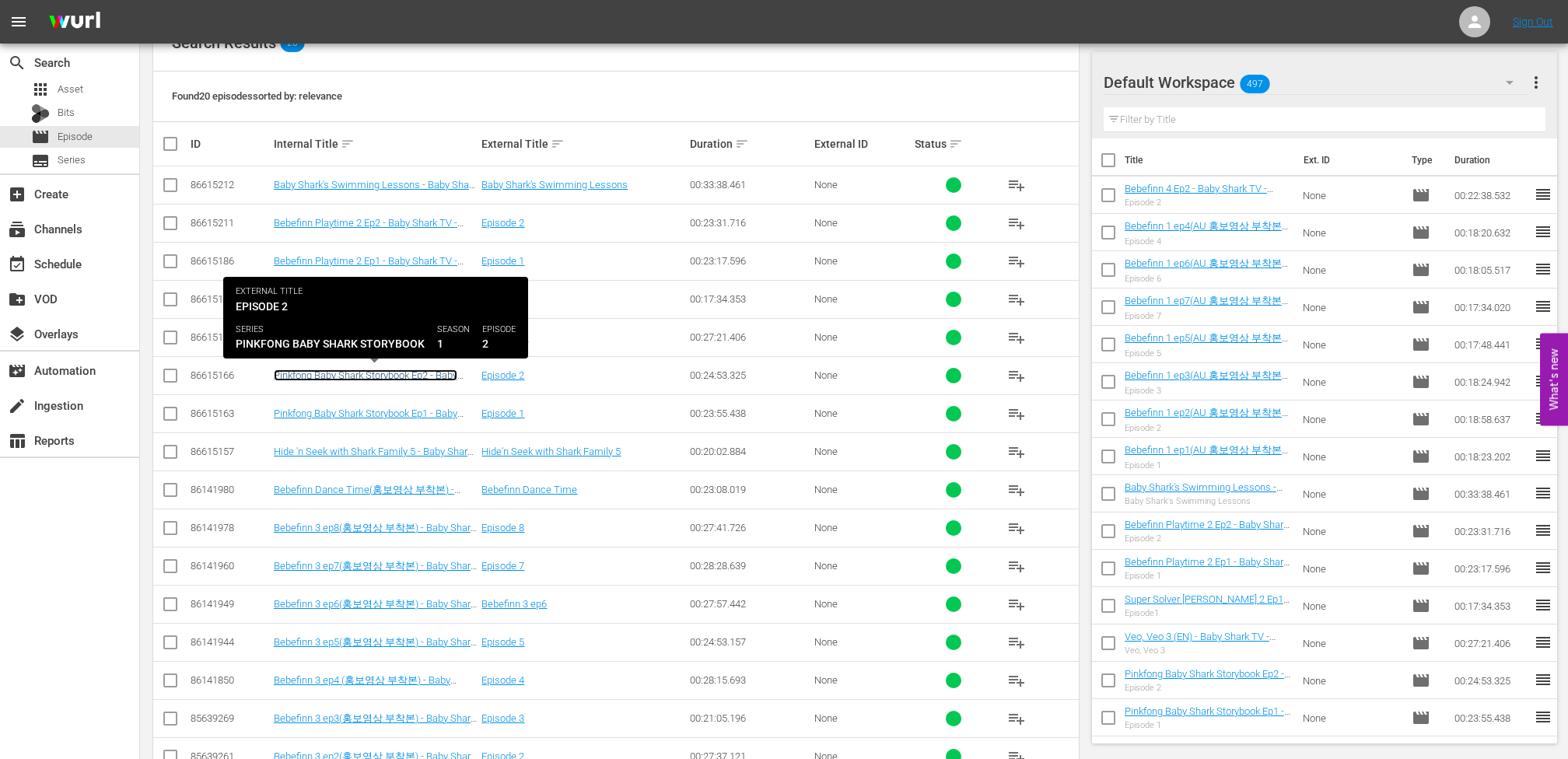
click at [428, 371] on link "Pinkfong Baby Shark Storybook Ep2 - Baby Shark TV - TRC2 - 202507" at bounding box center [365, 381] width 184 height 23
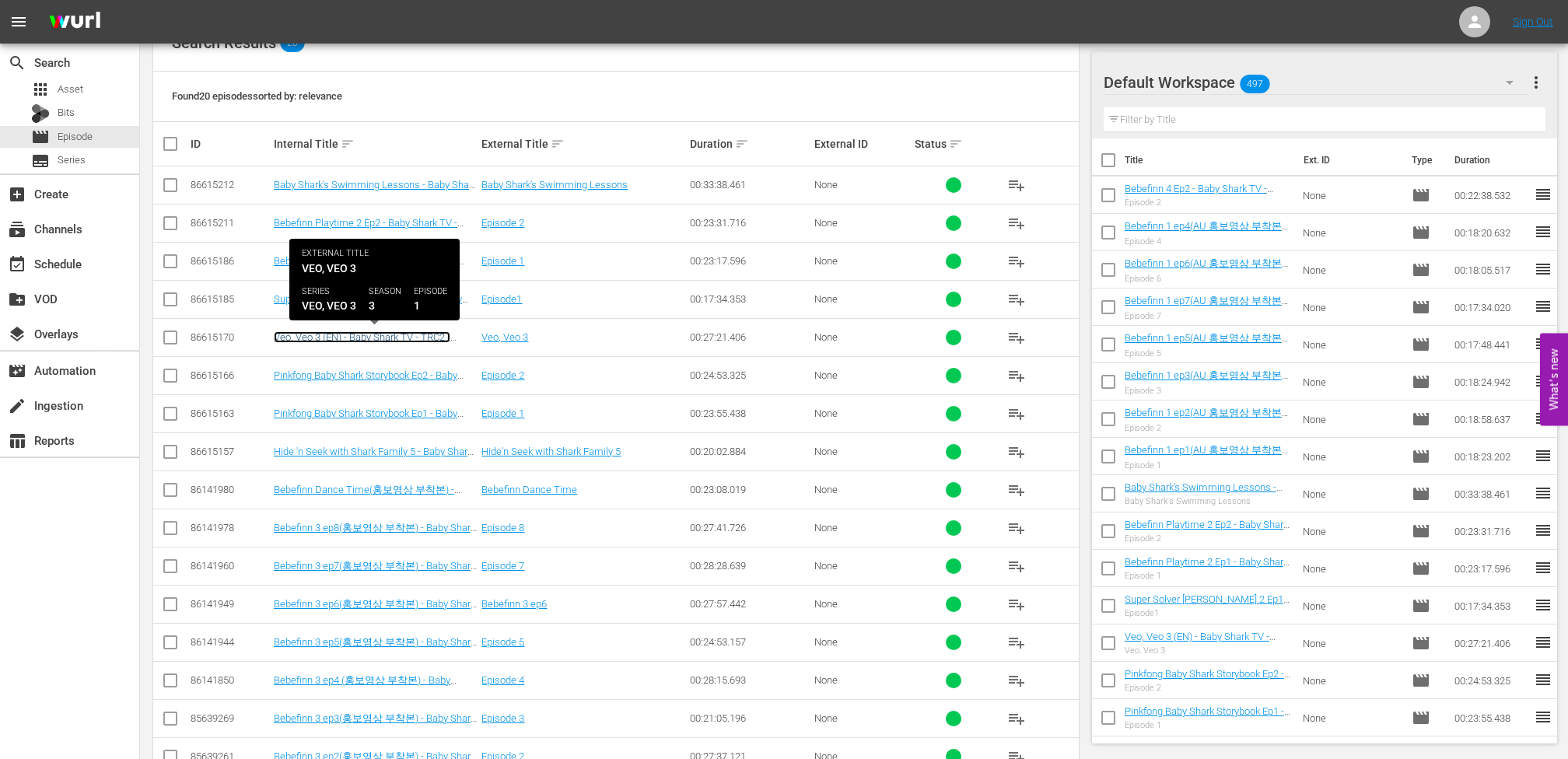
click at [418, 331] on link "Veo, Veo 3 (EN) - Baby Shark TV - TRC2 - 202507" at bounding box center [362, 343] width 176 height 23
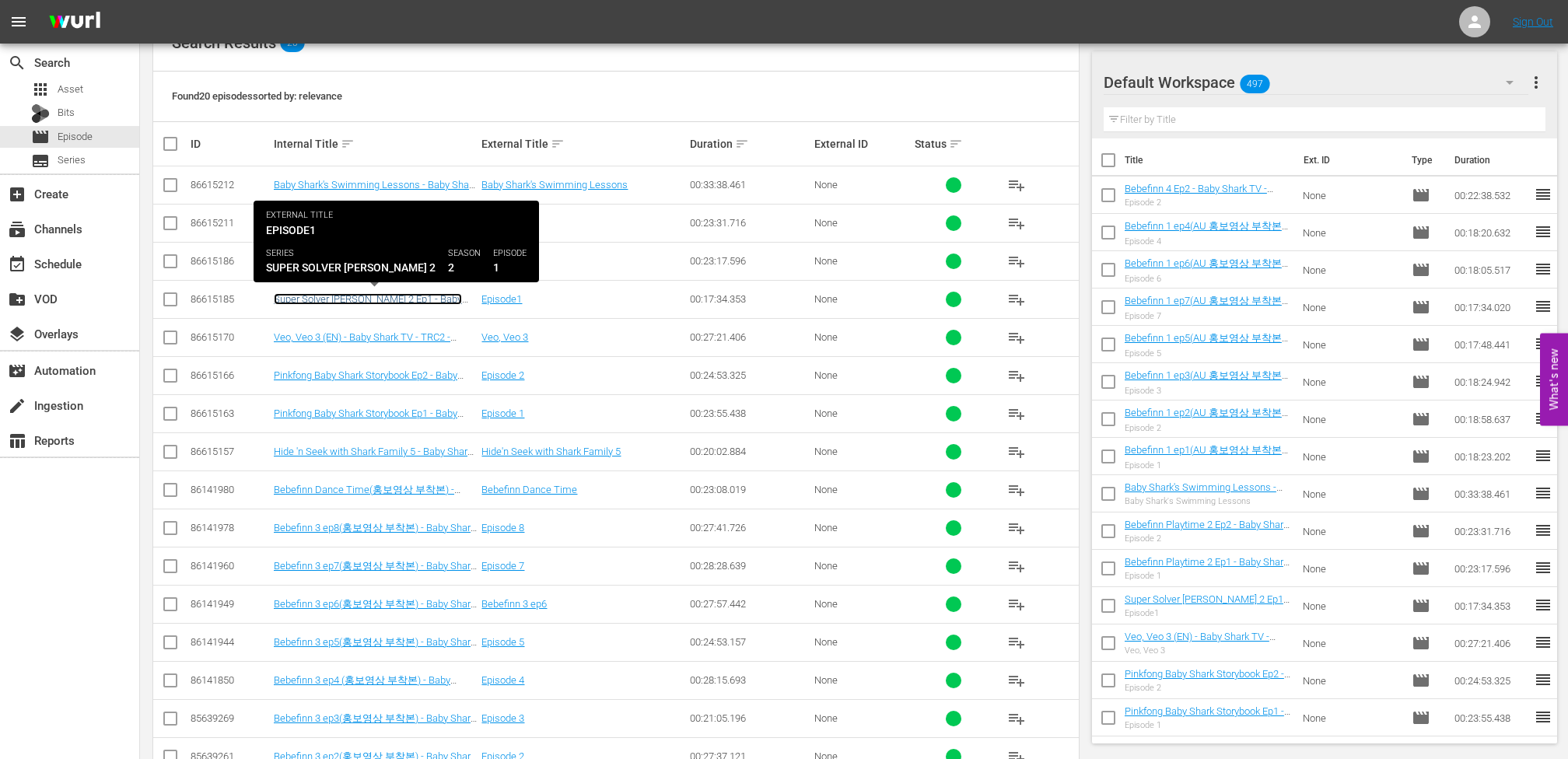
click at [419, 302] on link "Super Solver SAMMY 2 Ep1 - Baby Shark TV - TRC2 - 202507" at bounding box center [367, 305] width 188 height 23
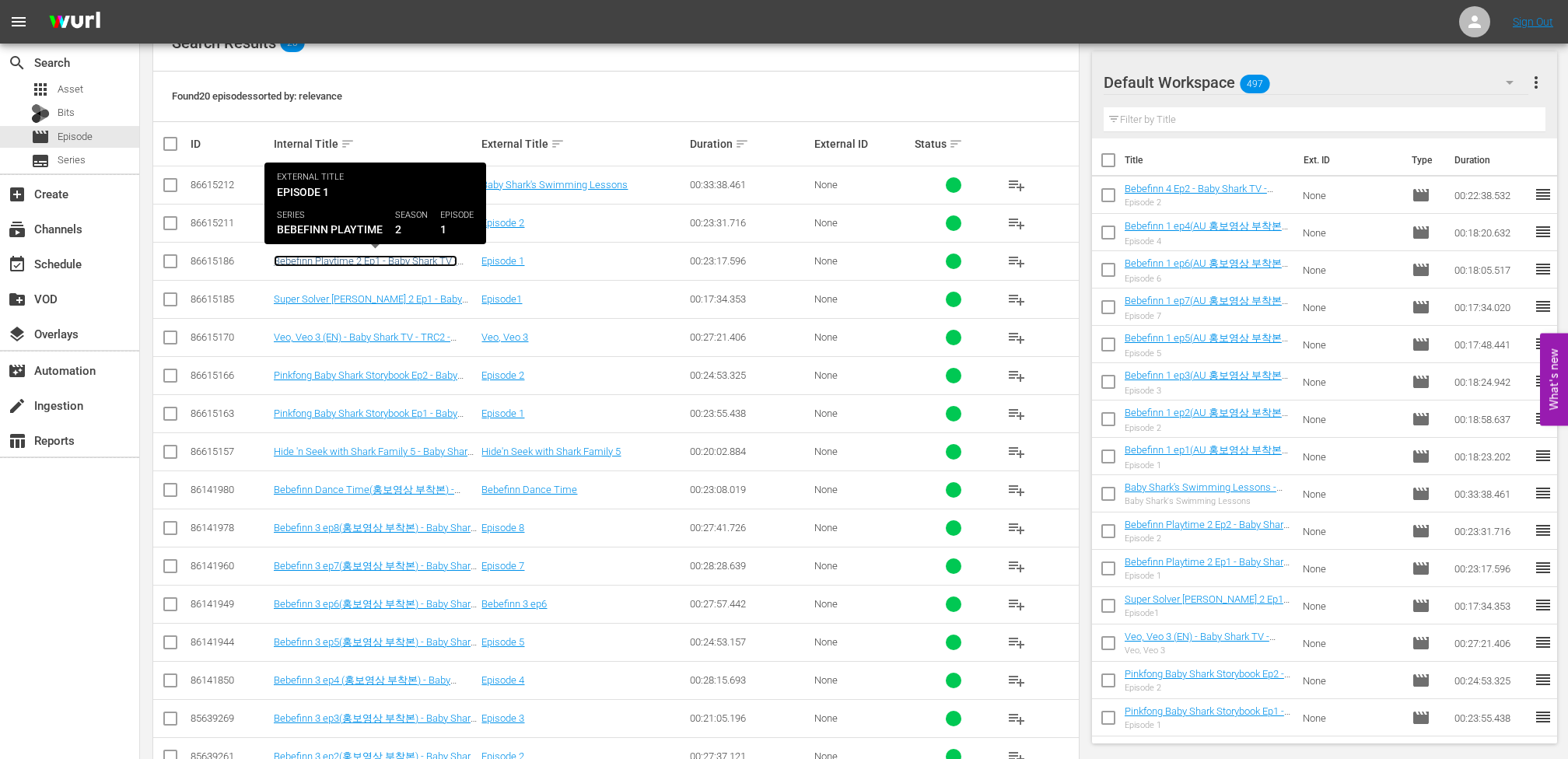
click at [432, 262] on link "Bebefinn Playtime 2 Ep1 - Baby Shark TV - TRC2 - 202507" at bounding box center [365, 266] width 184 height 23
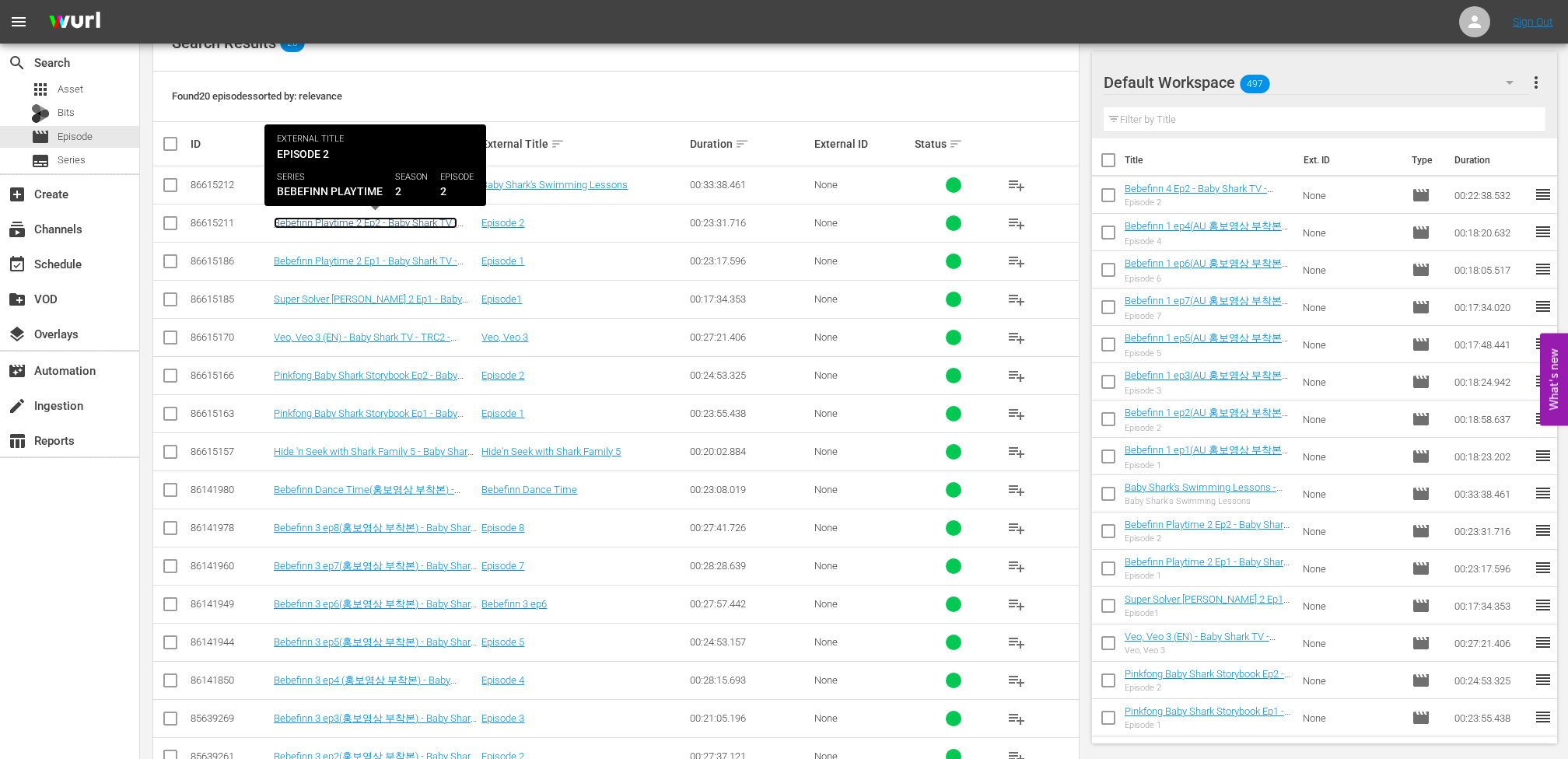
click at [438, 220] on link "Bebefinn Playtime 2 Ep2 - Baby Shark TV - TRC2 - 202507" at bounding box center [365, 229] width 184 height 23
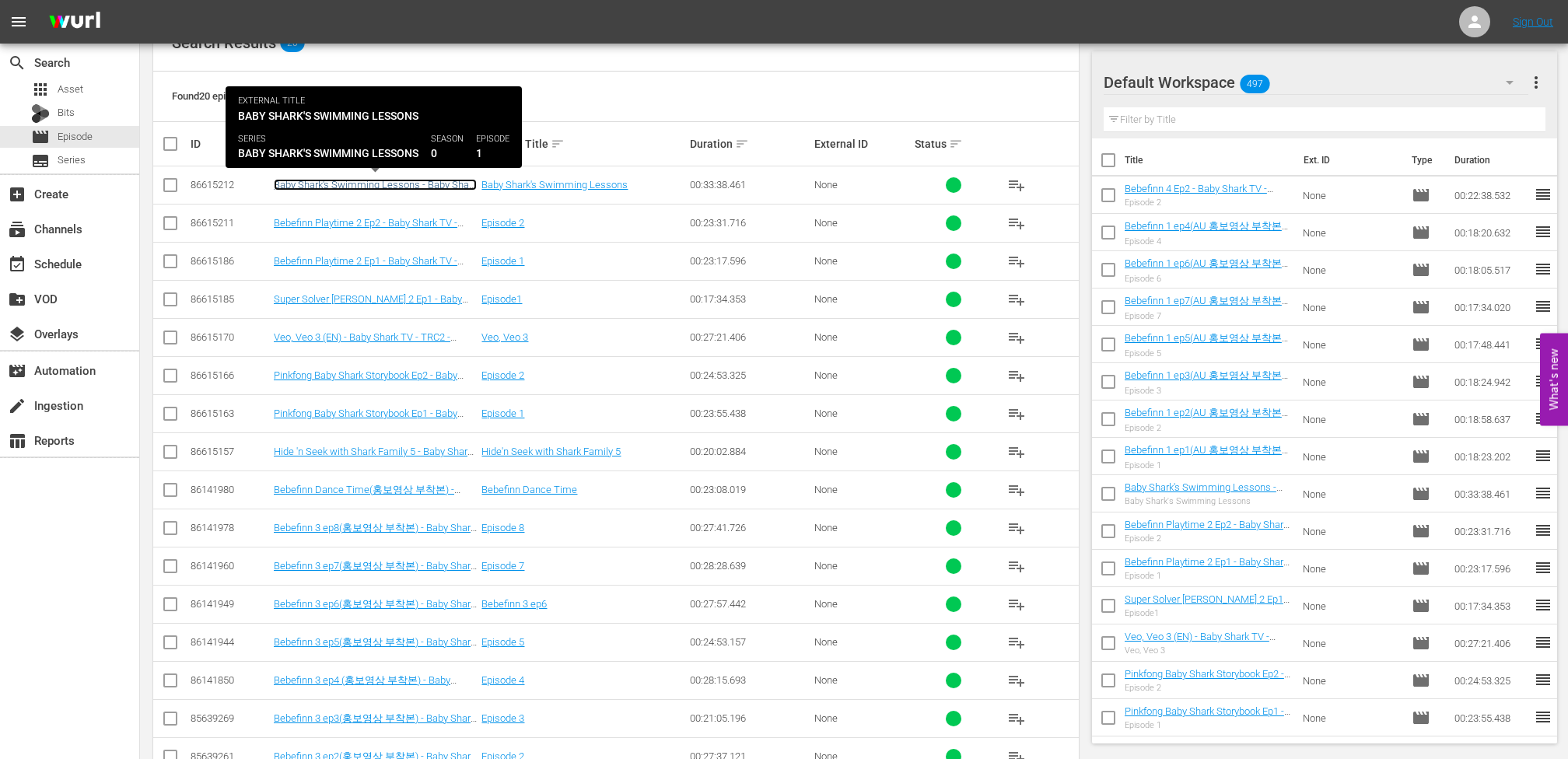
click at [432, 185] on link "Baby Shark's Swimming Lessons - Baby Shark TV - TRC2 - 202507" at bounding box center [375, 191] width 203 height 23
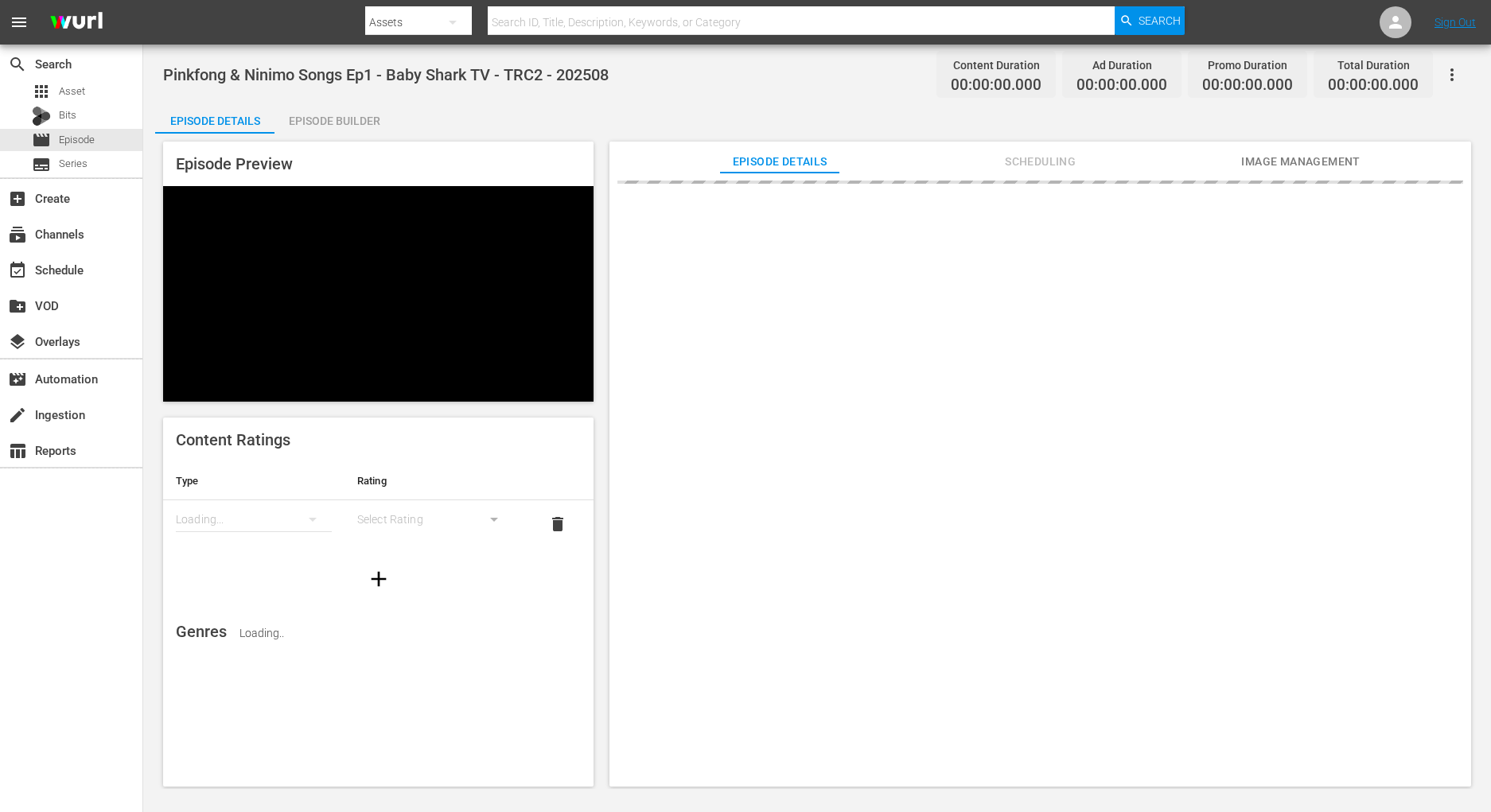
click at [838, 118] on div "Episode Details Episode Builder Episode Preview Content Ratings Type Rating Loa…" at bounding box center [817, 451] width 1324 height 698
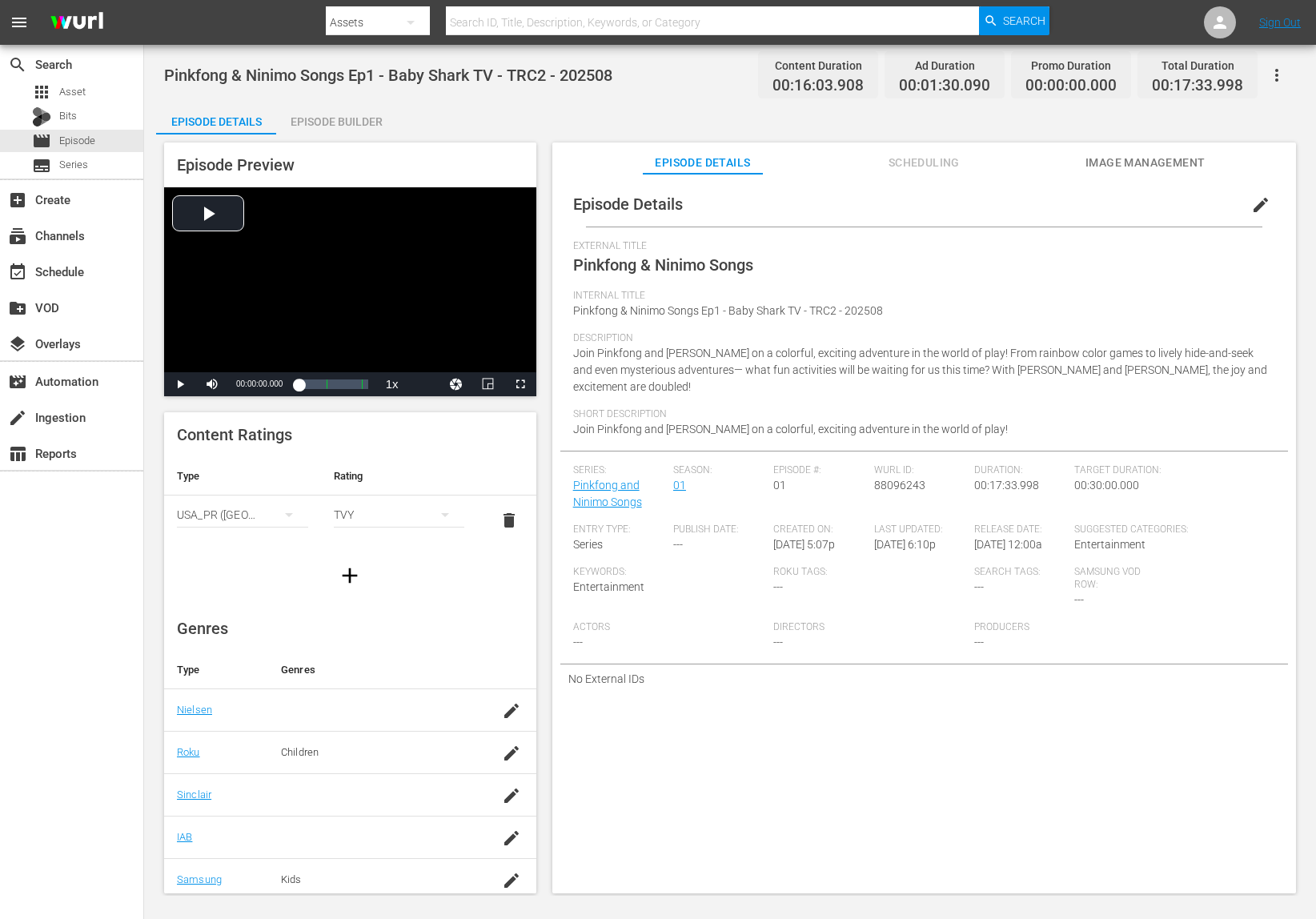
click at [359, 128] on div "Episode Builder" at bounding box center [336, 122] width 120 height 39
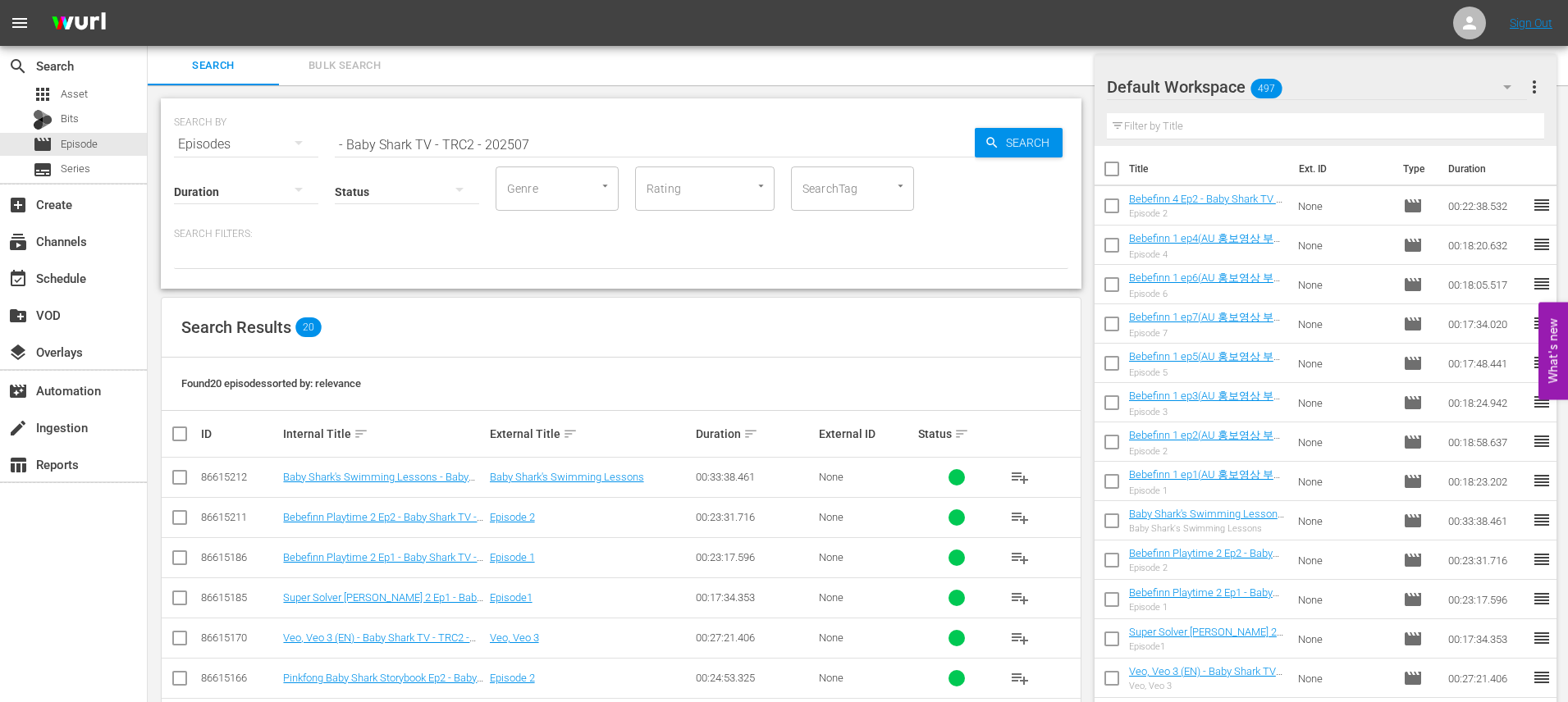
scroll to position [282, 0]
